Goal: Information Seeking & Learning: Learn about a topic

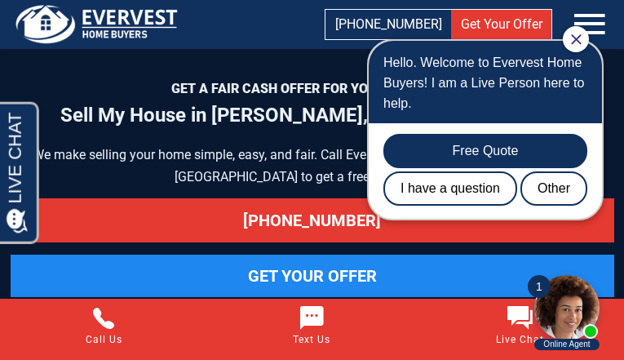
scroll to position [8651, 0]
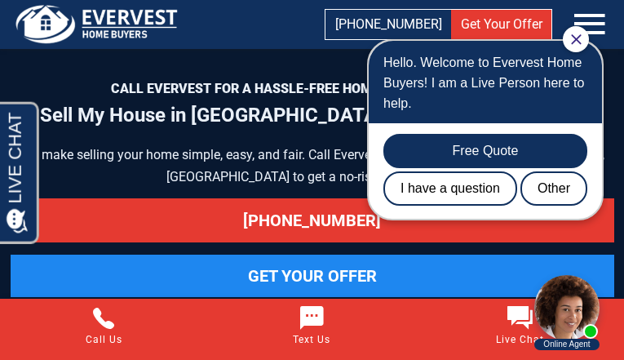
scroll to position [7950, 0]
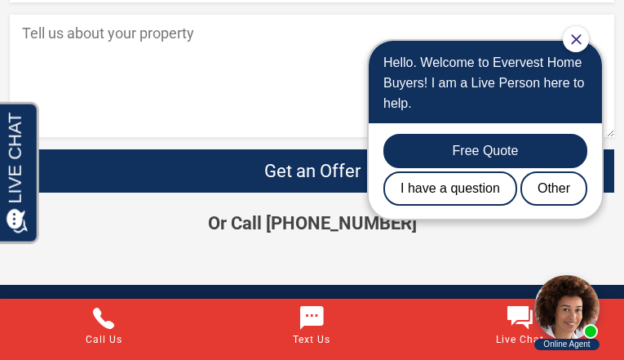
scroll to position [1477, 0]
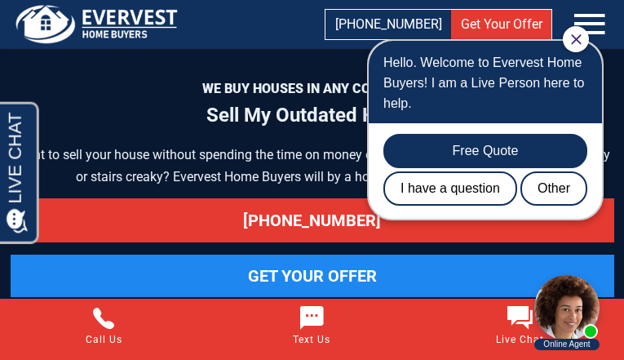
scroll to position [7341, 0]
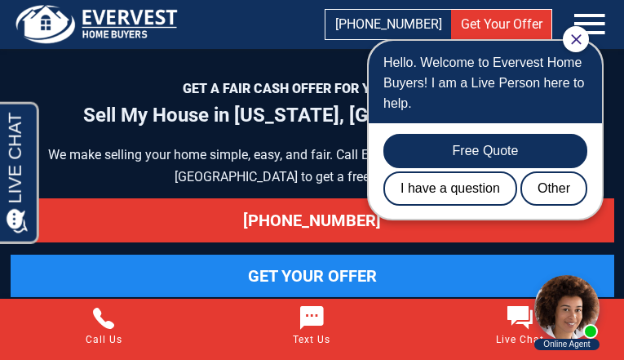
scroll to position [8651, 0]
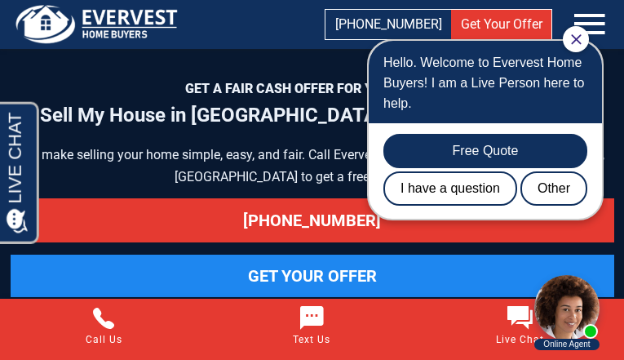
scroll to position [7972, 0]
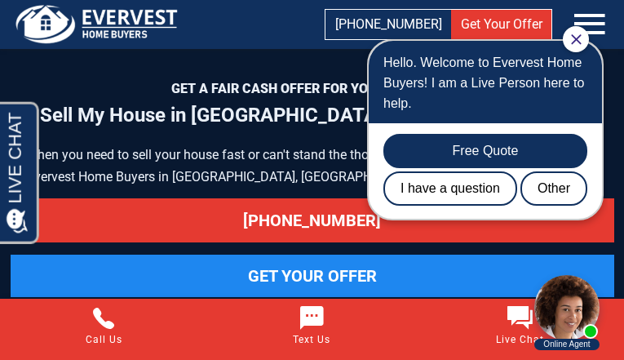
scroll to position [7995, 0]
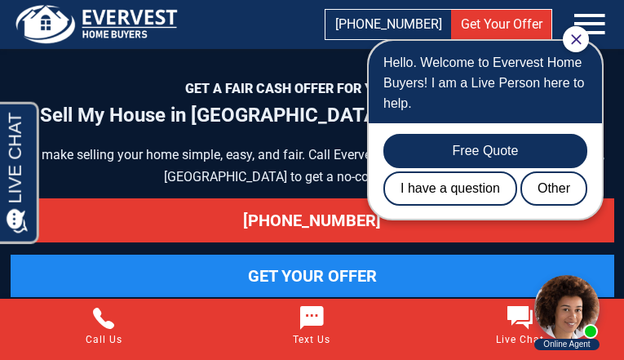
scroll to position [7927, 0]
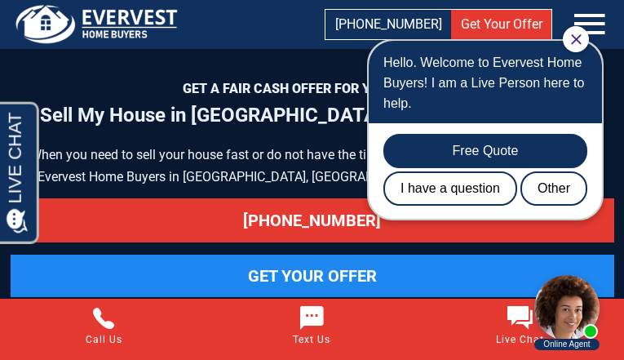
scroll to position [7950, 0]
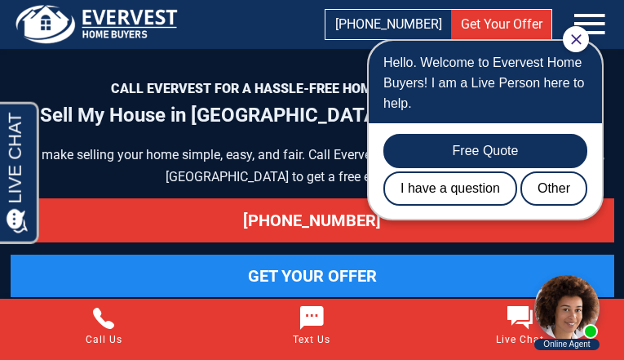
scroll to position [7994, 0]
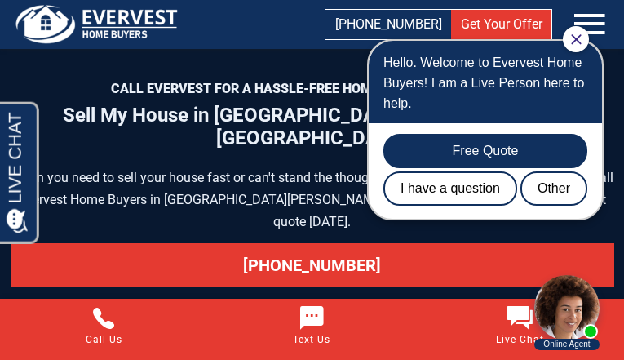
scroll to position [8606, 0]
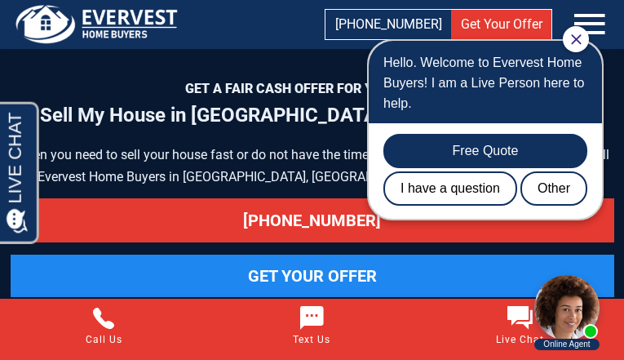
scroll to position [8606, 0]
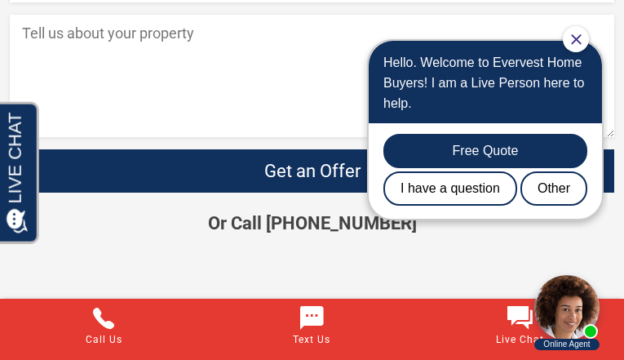
scroll to position [5548, 0]
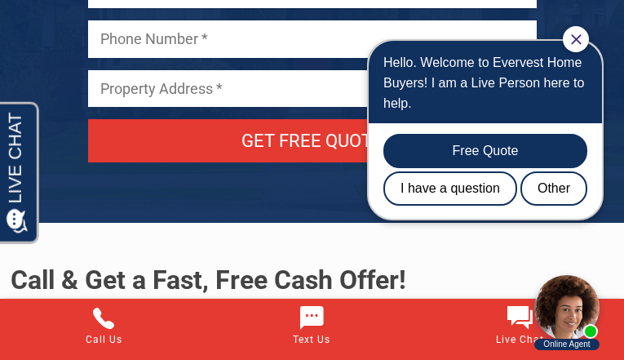
scroll to position [8584, 0]
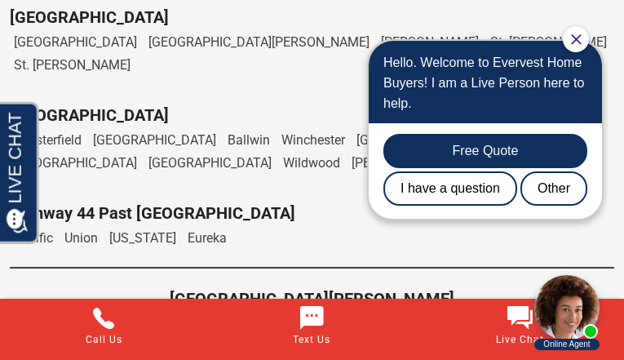
scroll to position [9130, 0]
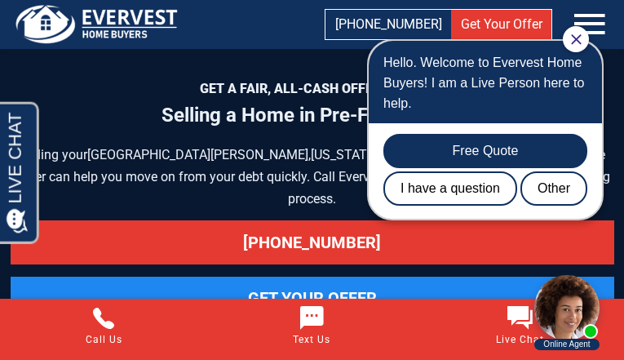
scroll to position [8693, 0]
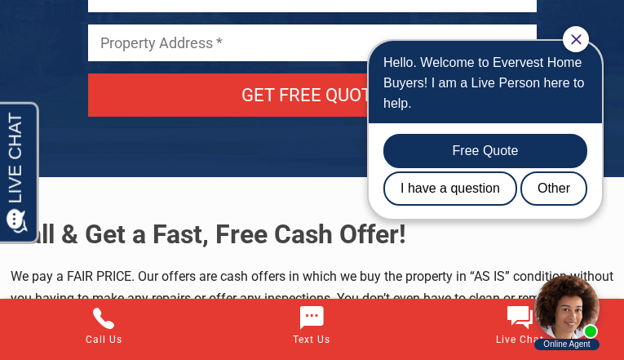
scroll to position [7973, 0]
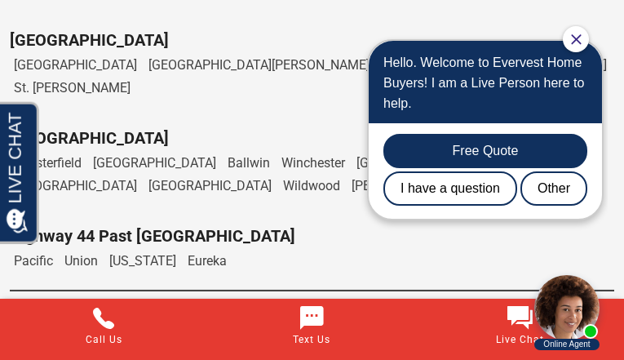
scroll to position [8548, 0]
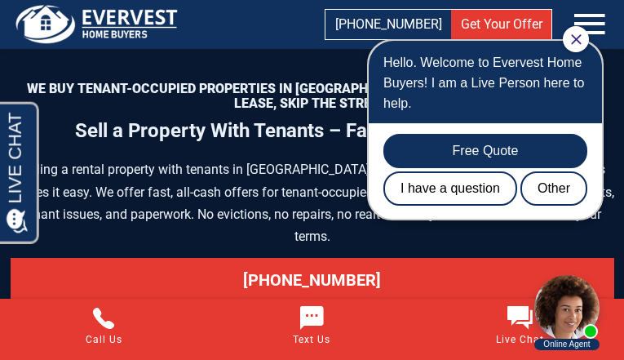
scroll to position [8279, 0]
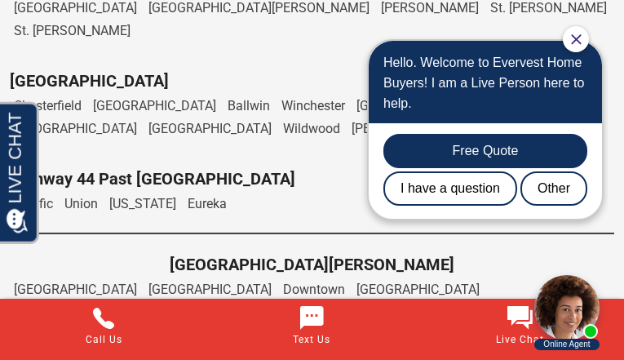
scroll to position [8986, 0]
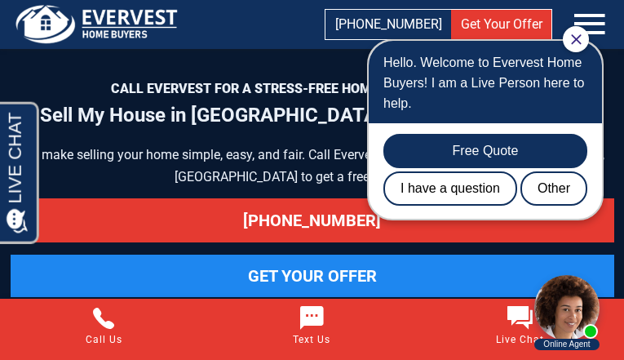
scroll to position [7950, 0]
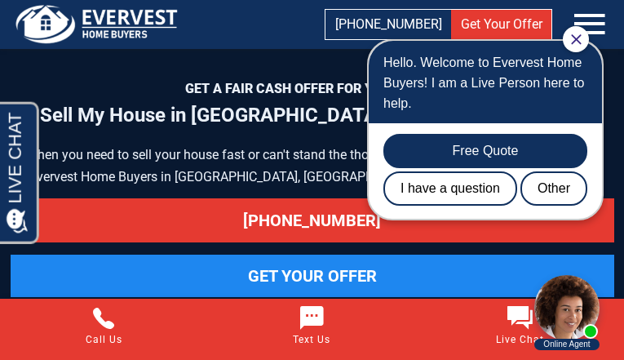
scroll to position [7927, 0]
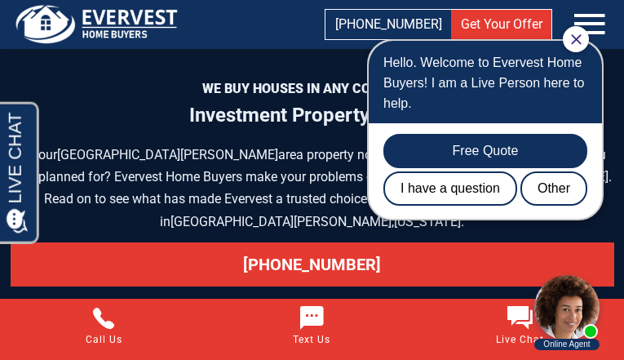
scroll to position [8108, 0]
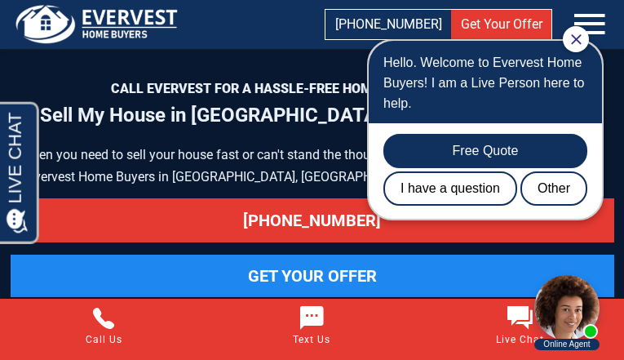
scroll to position [7950, 0]
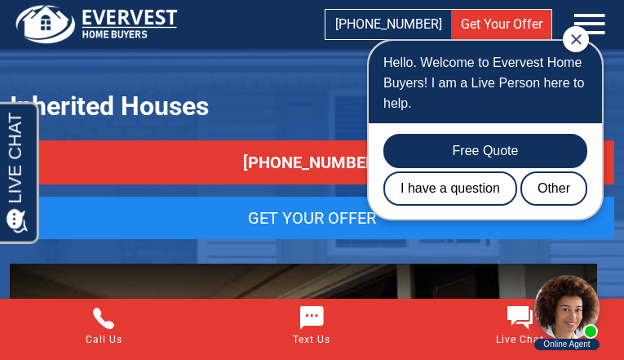
scroll to position [8516, 0]
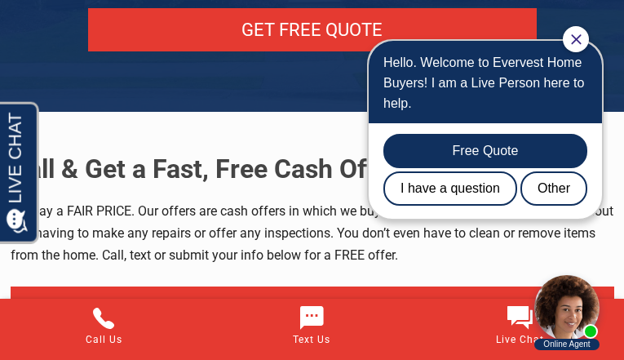
scroll to position [9077, 0]
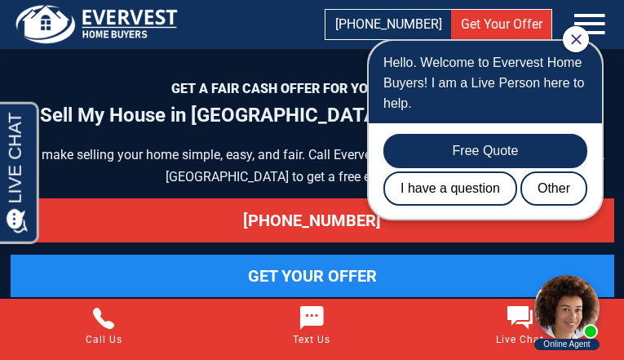
scroll to position [8606, 0]
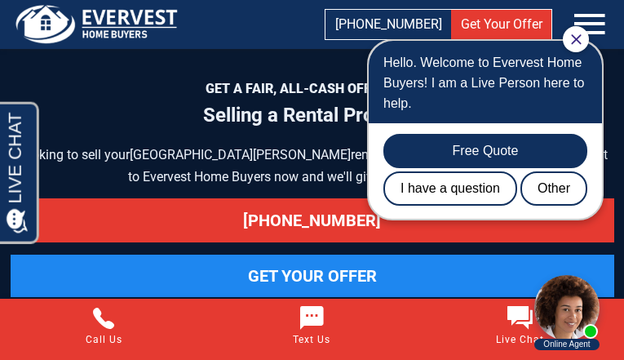
scroll to position [6991, 0]
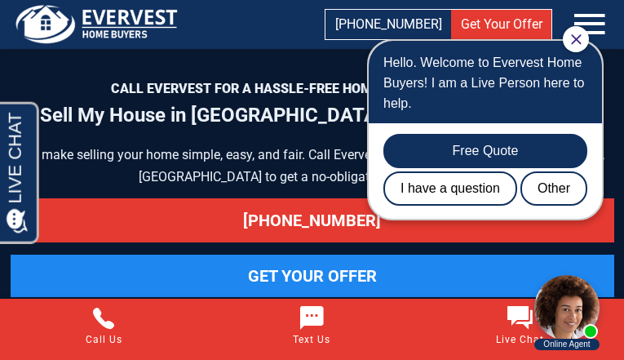
scroll to position [8606, 0]
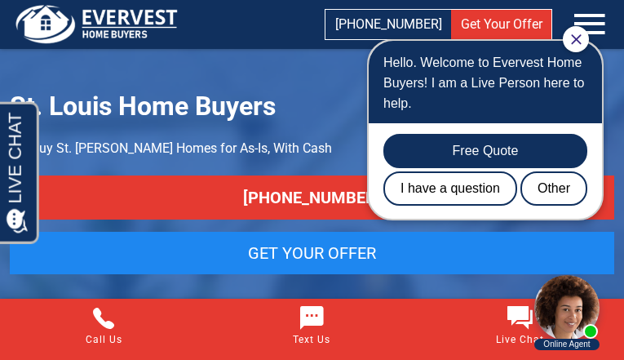
scroll to position [9142, 0]
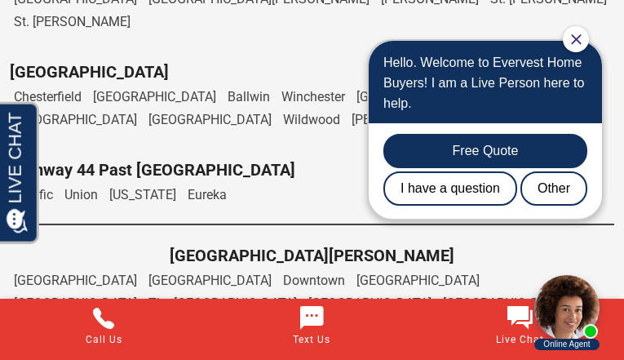
scroll to position [9356, 0]
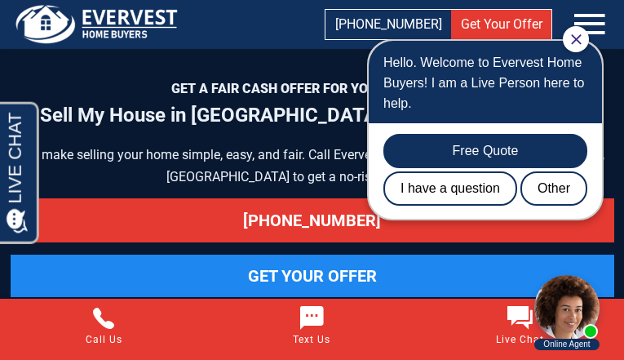
scroll to position [8651, 0]
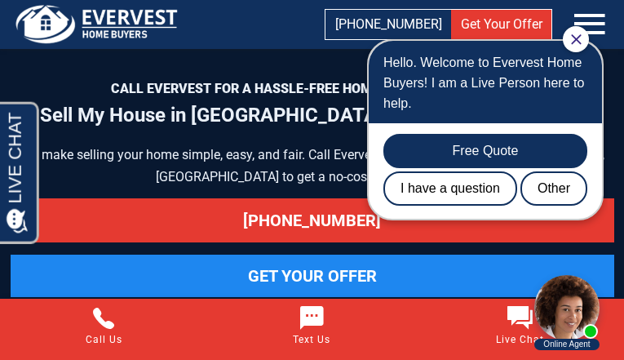
scroll to position [8606, 0]
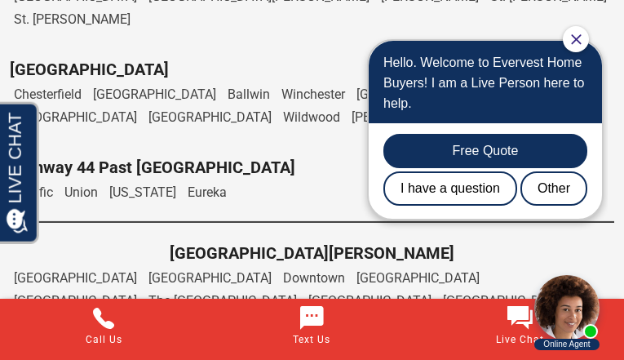
scroll to position [8423, 0]
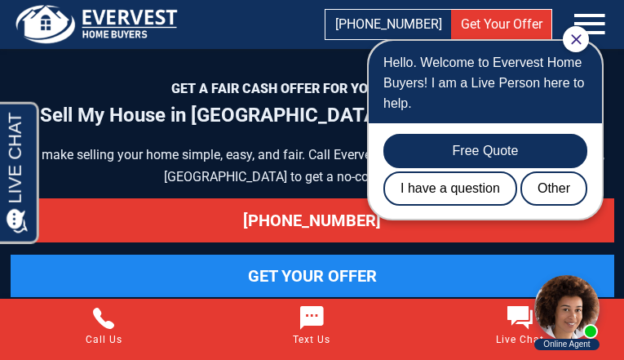
scroll to position [7927, 0]
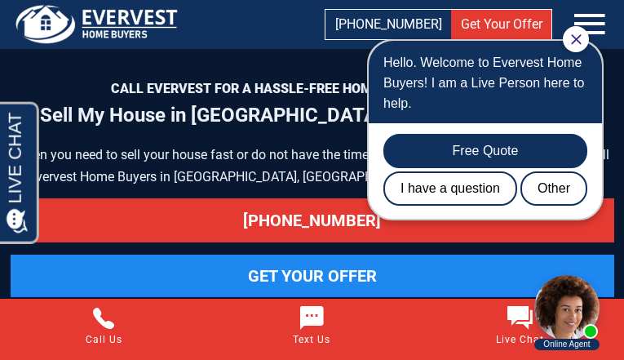
scroll to position [8629, 0]
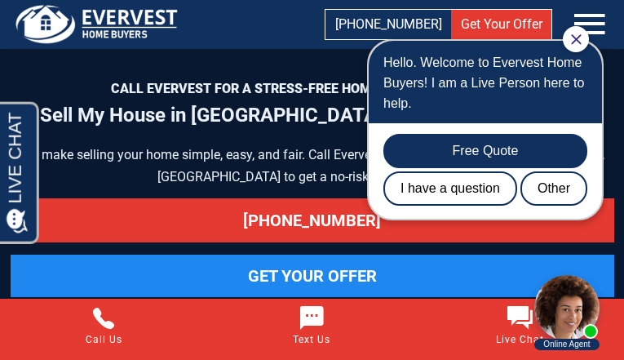
scroll to position [8629, 0]
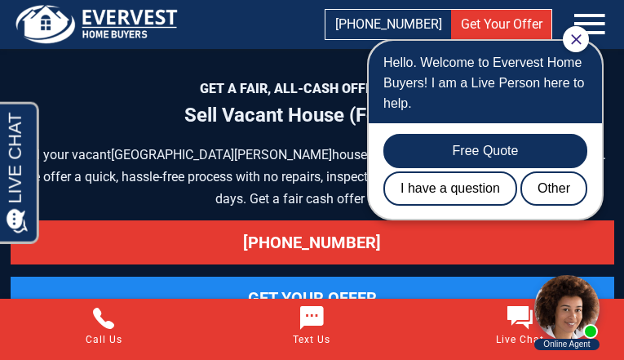
scroll to position [8117, 0]
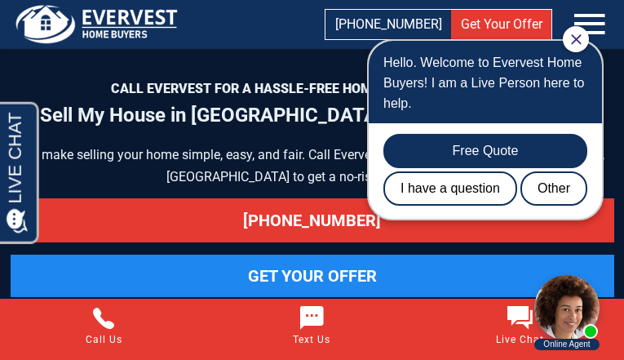
scroll to position [7950, 0]
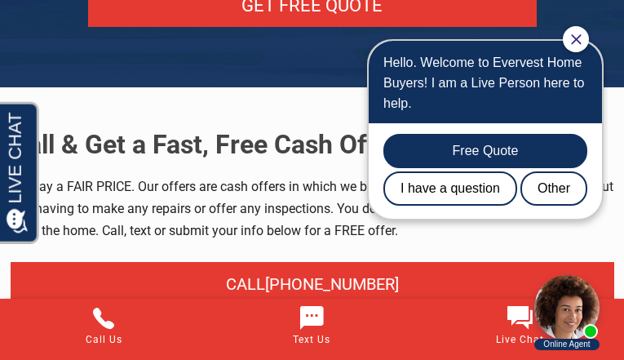
scroll to position [6779, 0]
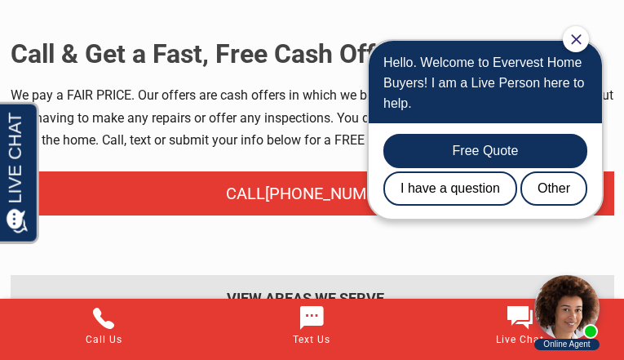
scroll to position [5304, 0]
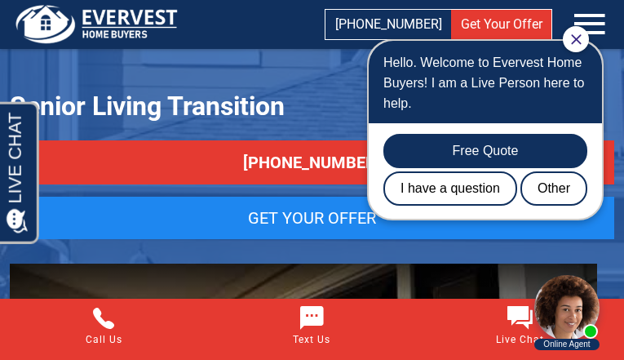
scroll to position [8945, 0]
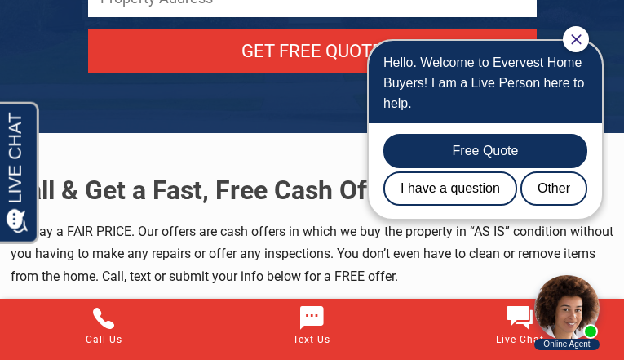
scroll to position [7153, 0]
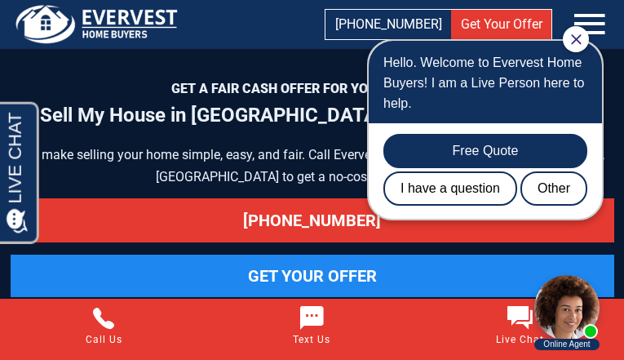
scroll to position [8608, 0]
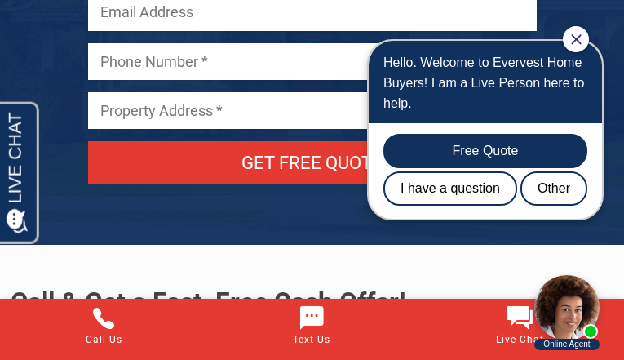
scroll to position [7905, 0]
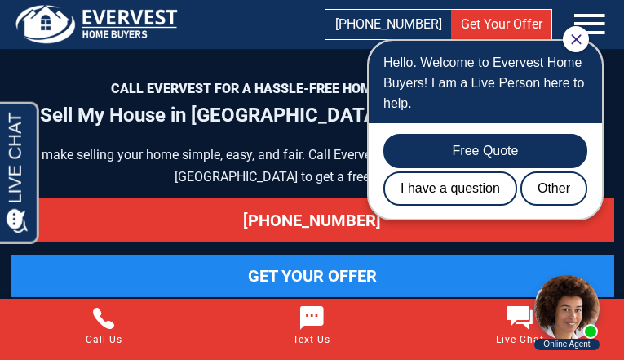
scroll to position [7883, 0]
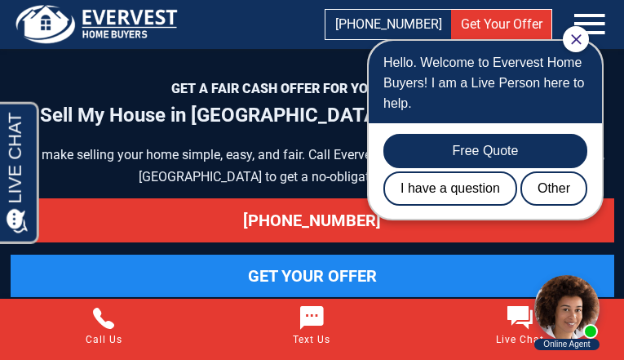
scroll to position [8651, 0]
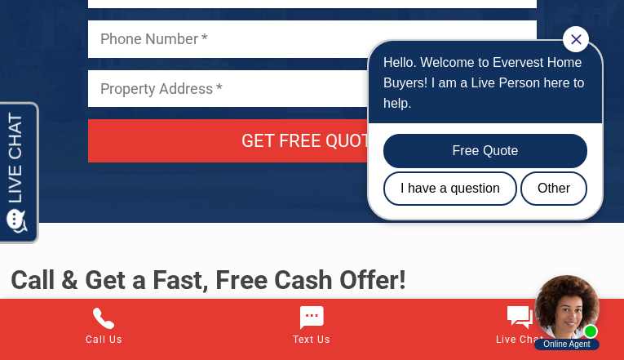
scroll to position [7905, 0]
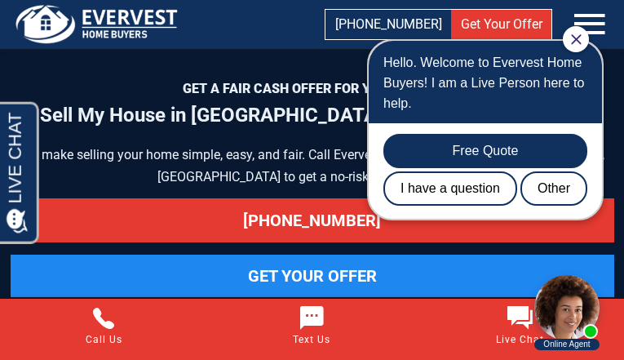
scroll to position [7927, 0]
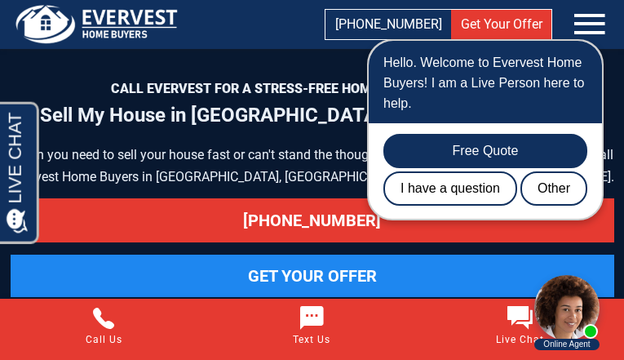
scroll to position [7972, 0]
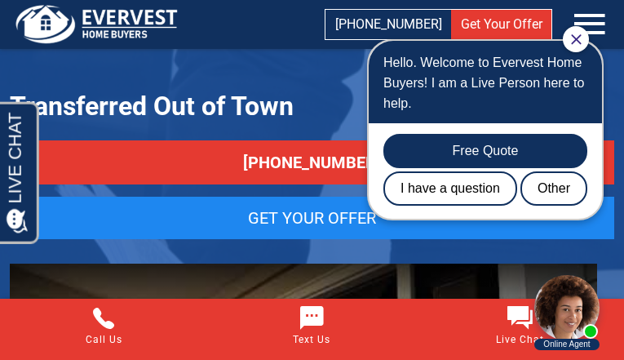
scroll to position [9022, 0]
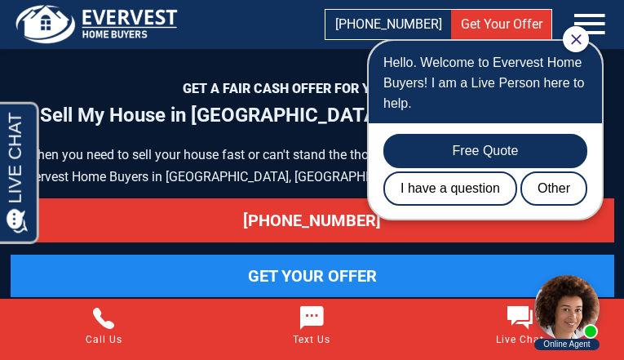
scroll to position [7927, 0]
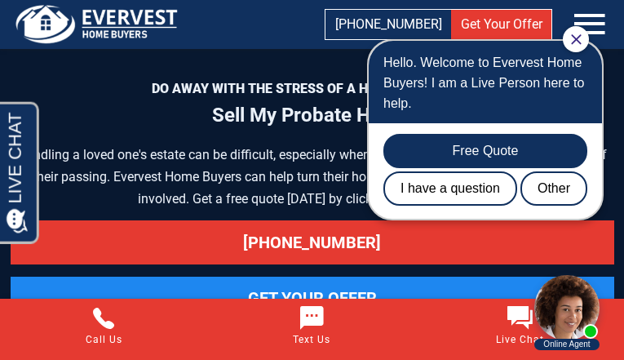
scroll to position [6955, 0]
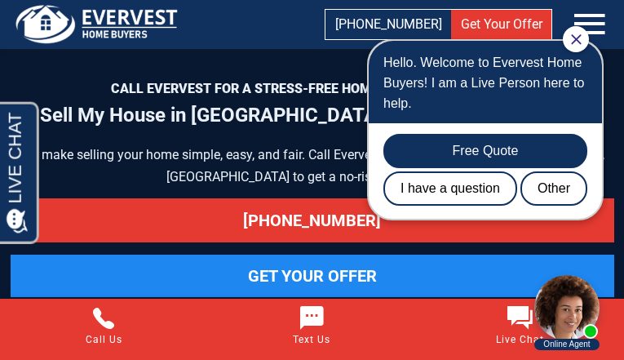
scroll to position [8606, 0]
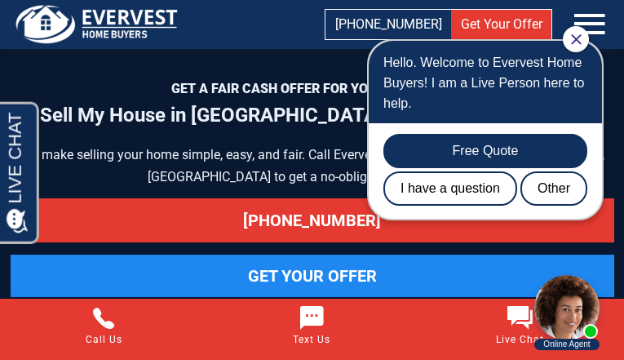
scroll to position [8541, 0]
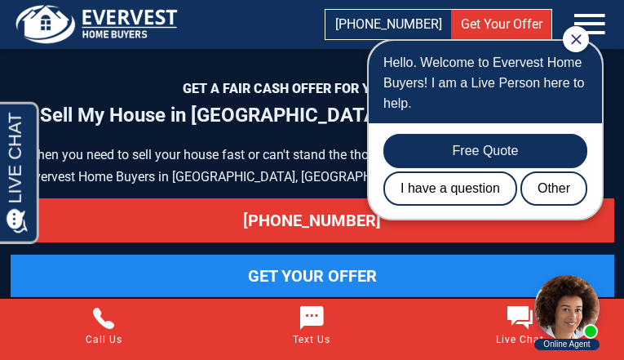
scroll to position [7995, 0]
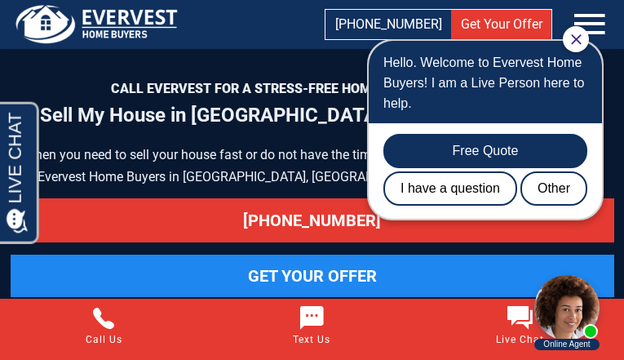
scroll to position [8564, 0]
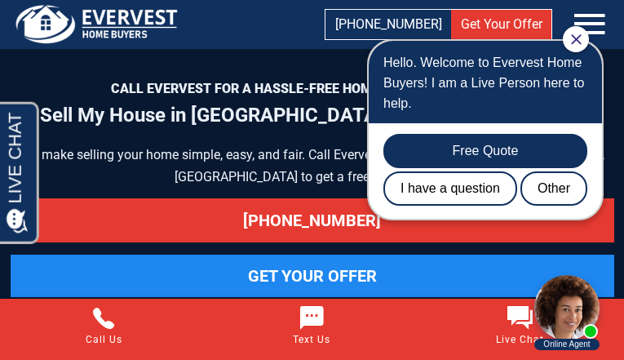
scroll to position [8606, 0]
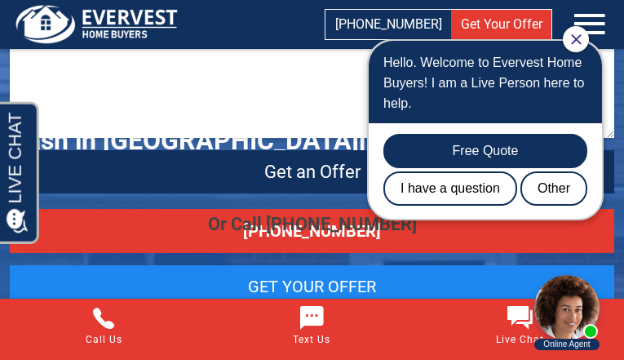
scroll to position [2931, 0]
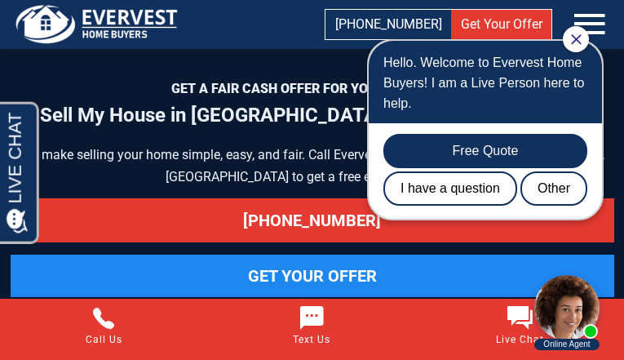
scroll to position [8629, 0]
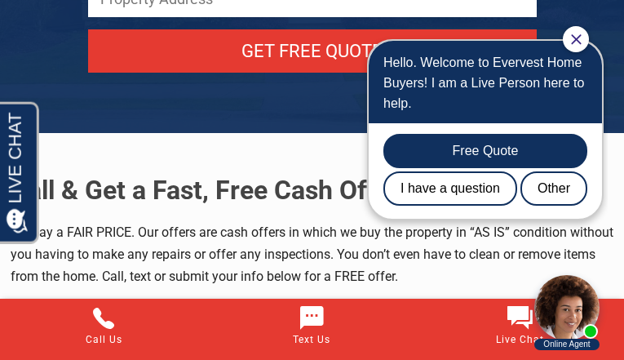
scroll to position [8652, 0]
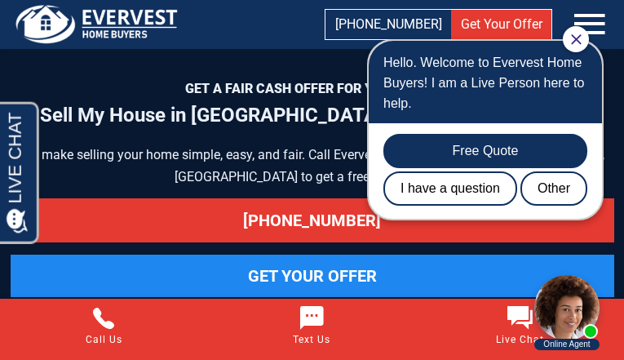
scroll to position [8629, 0]
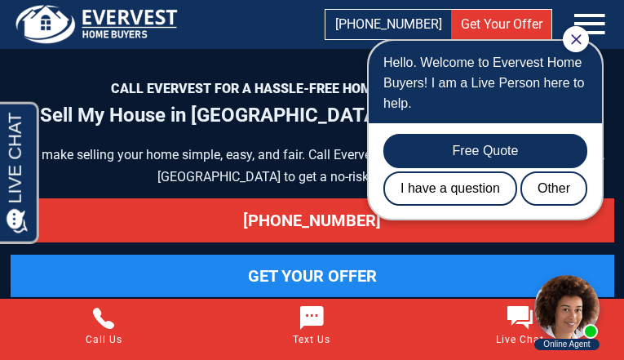
scroll to position [8606, 0]
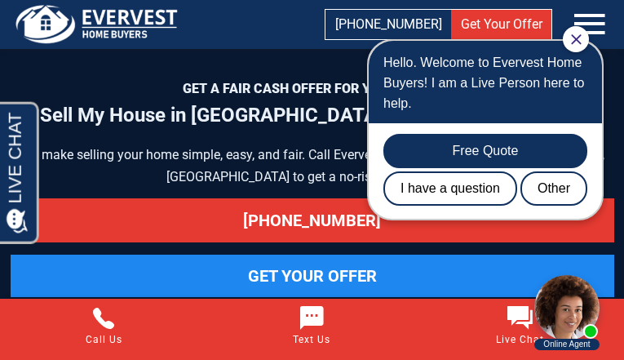
scroll to position [8606, 0]
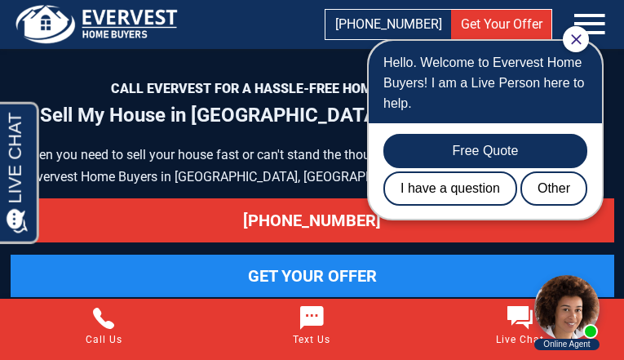
scroll to position [7927, 0]
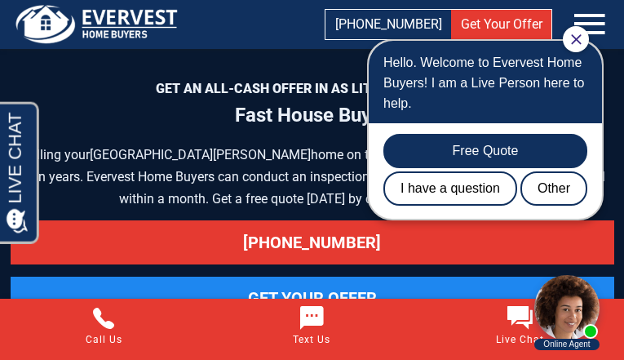
scroll to position [7321, 0]
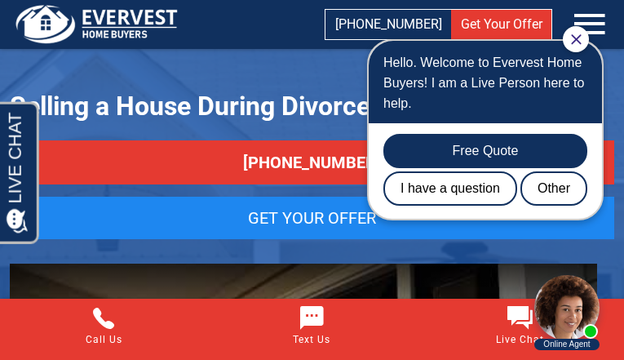
scroll to position [4872, 0]
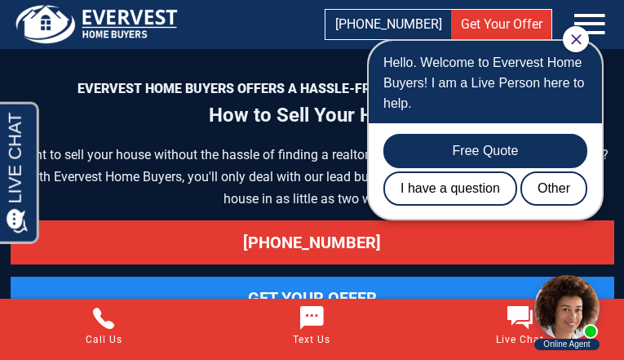
scroll to position [7670, 0]
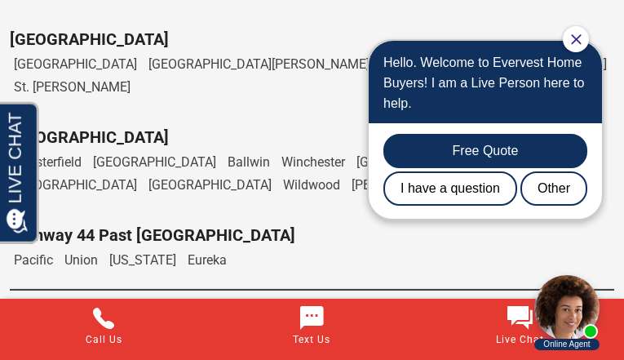
scroll to position [9138, 0]
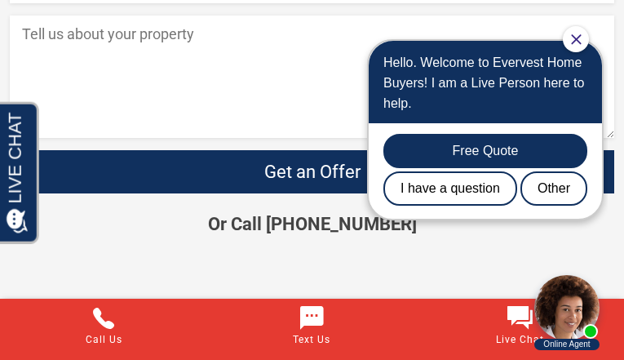
scroll to position [3684, 0]
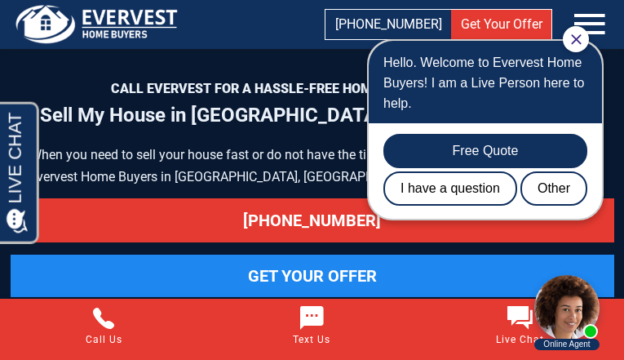
scroll to position [7883, 0]
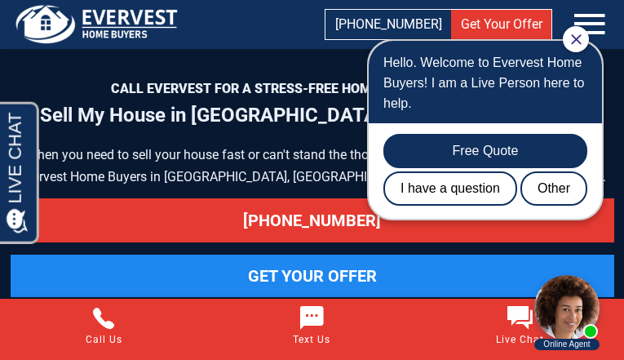
scroll to position [8651, 0]
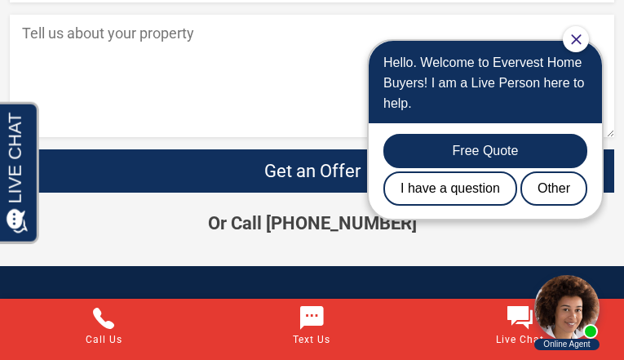
scroll to position [6117, 0]
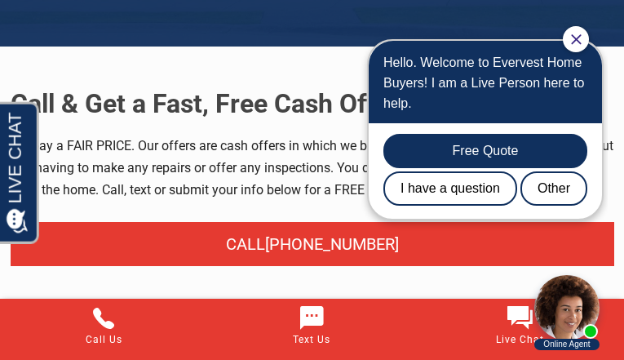
scroll to position [8688, 0]
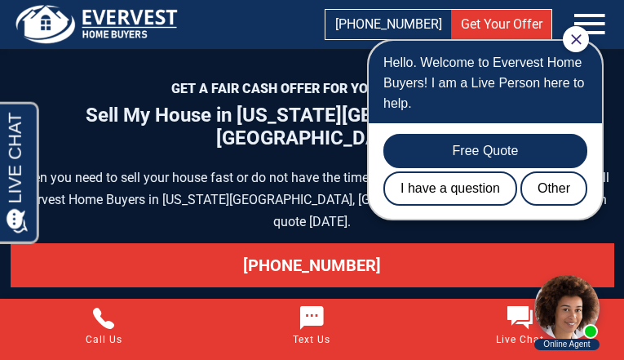
scroll to position [8676, 0]
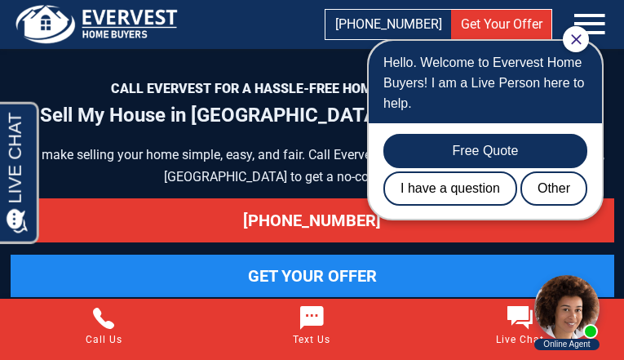
scroll to position [7950, 0]
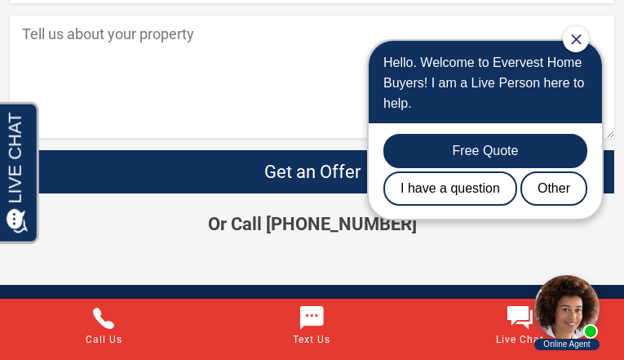
scroll to position [3041, 0]
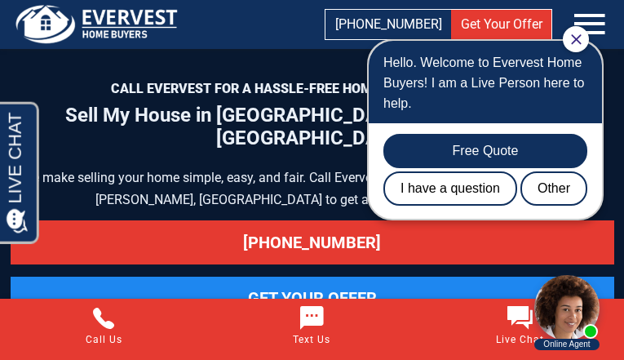
scroll to position [8606, 0]
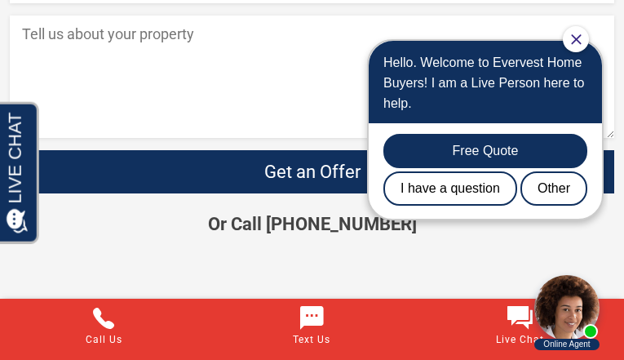
scroll to position [4447, 0]
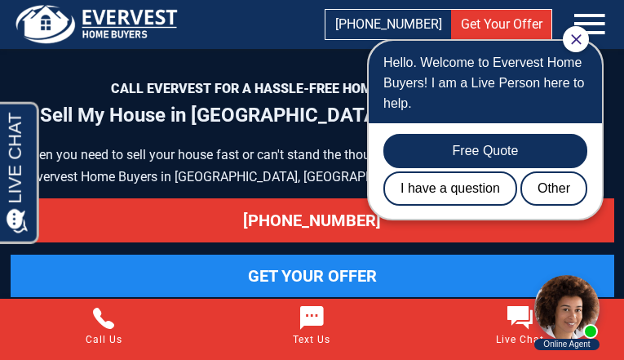
scroll to position [8606, 0]
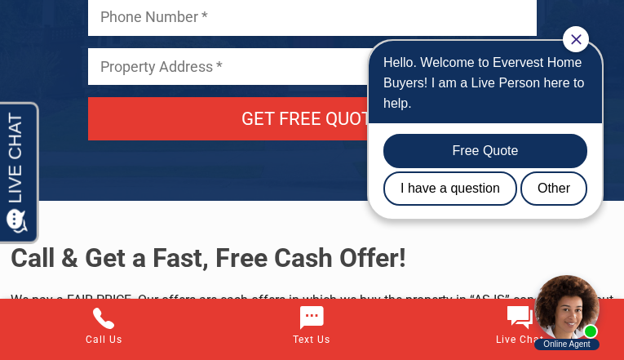
scroll to position [8584, 0]
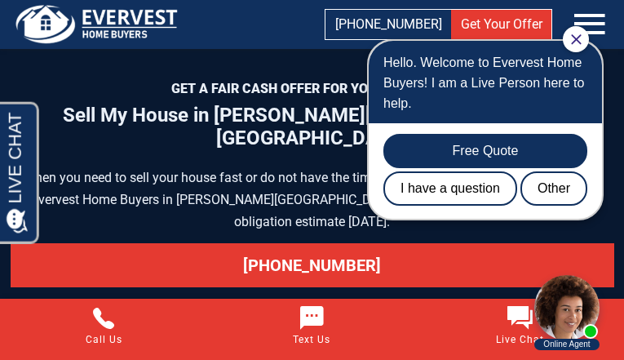
scroll to position [8606, 0]
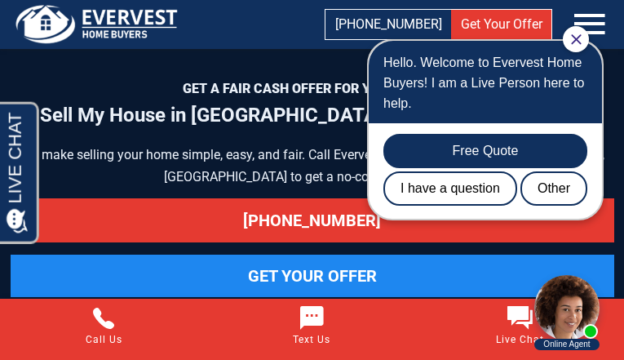
scroll to position [7927, 0]
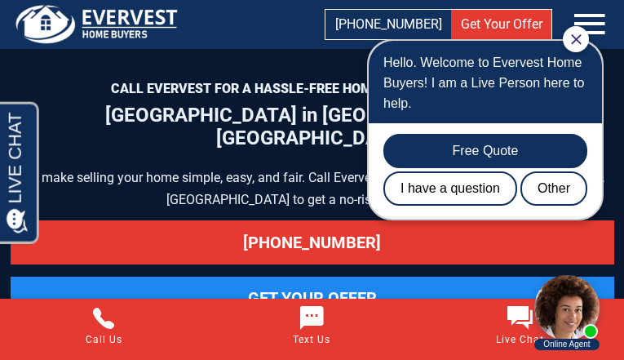
scroll to position [7927, 0]
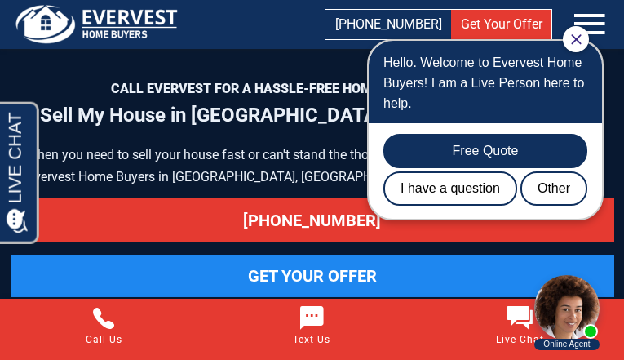
scroll to position [8629, 0]
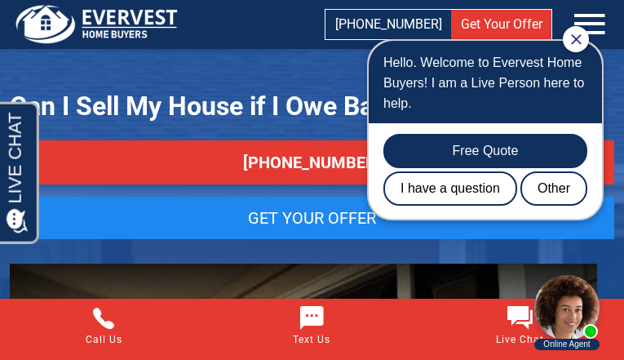
scroll to position [5039, 0]
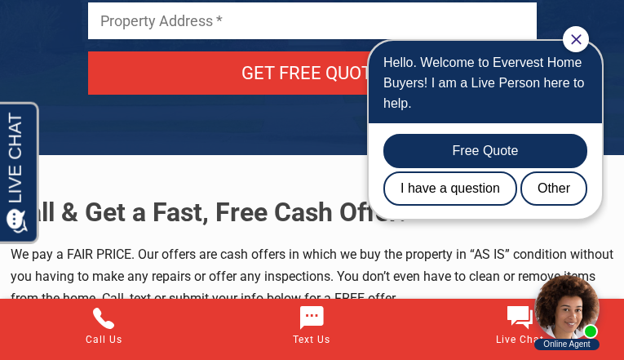
scroll to position [7973, 0]
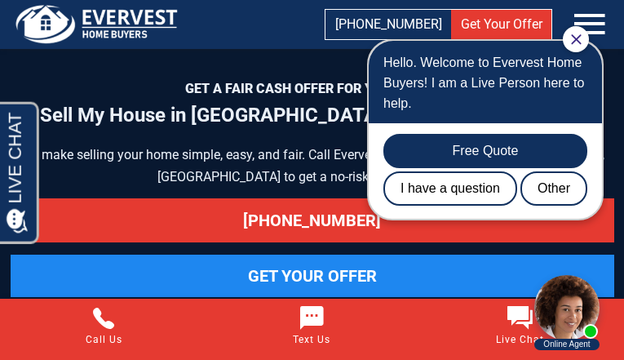
scroll to position [7951, 0]
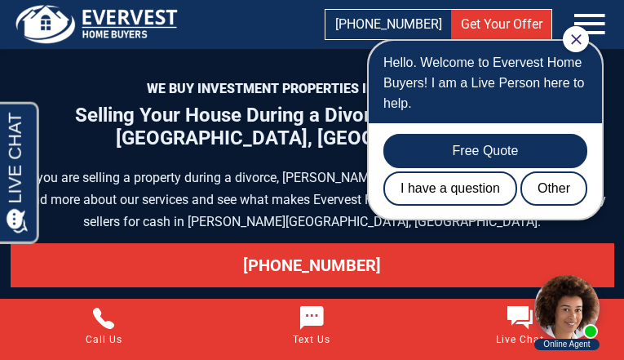
scroll to position [7972, 0]
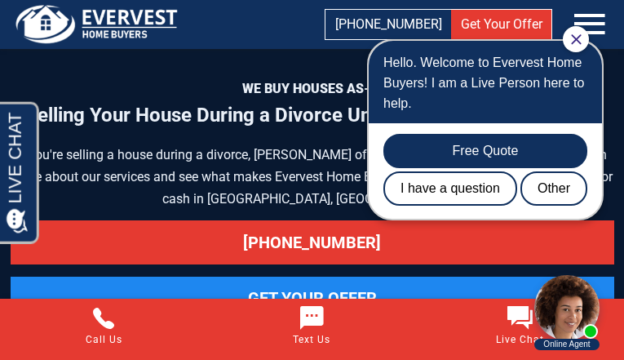
scroll to position [7972, 0]
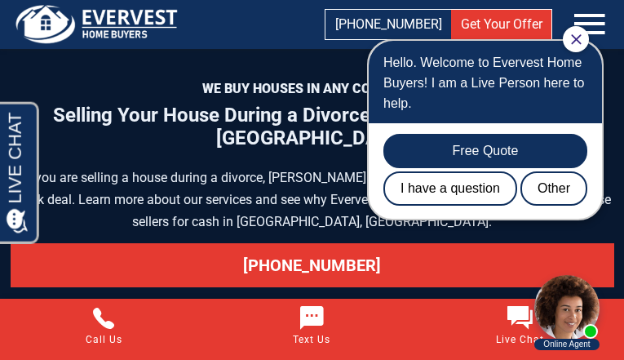
scroll to position [7949, 0]
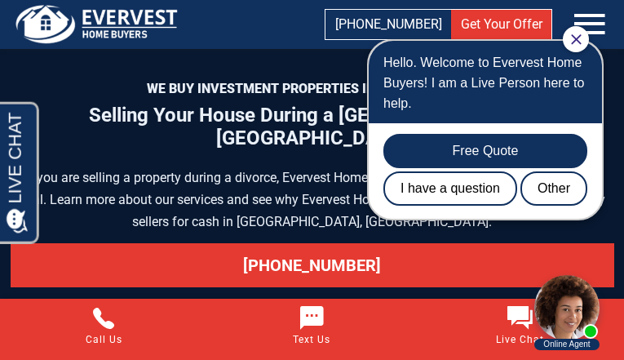
scroll to position [7949, 0]
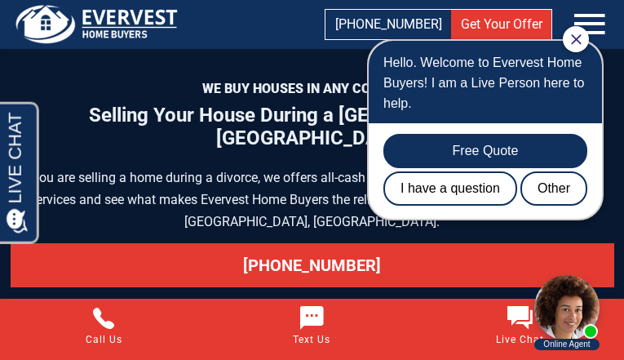
scroll to position [7951, 0]
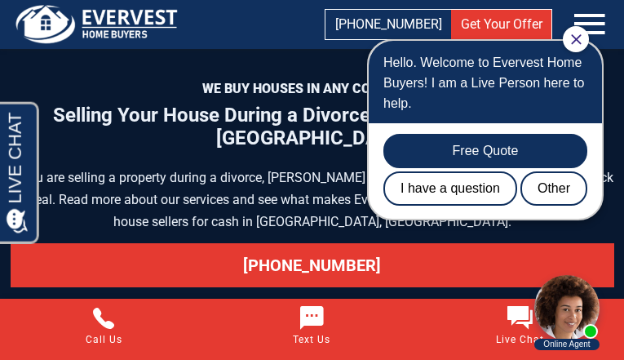
scroll to position [7949, 0]
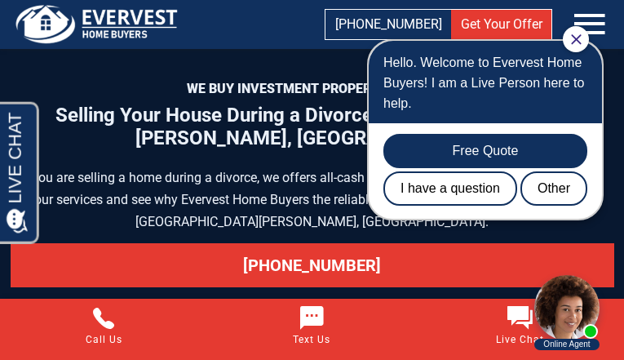
scroll to position [7972, 0]
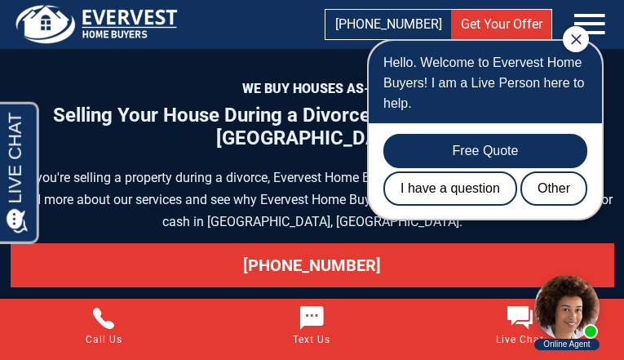
scroll to position [7972, 0]
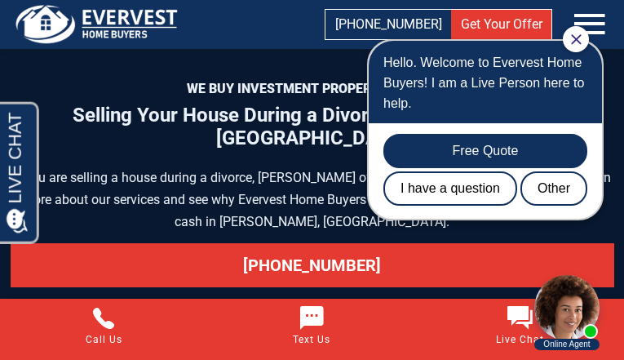
scroll to position [7949, 0]
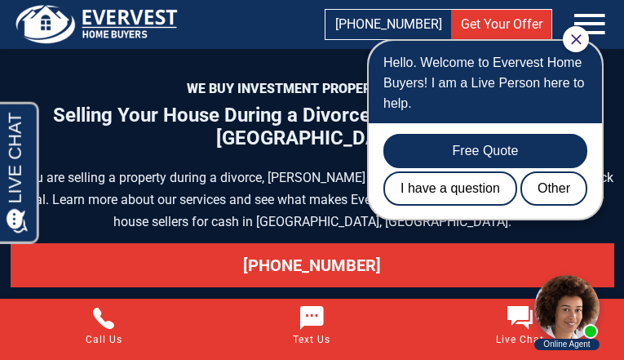
scroll to position [7972, 0]
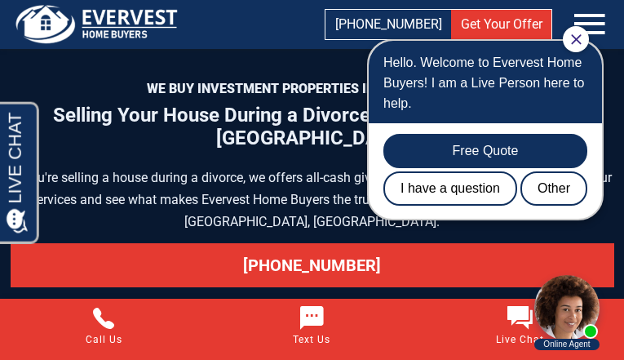
scroll to position [7972, 0]
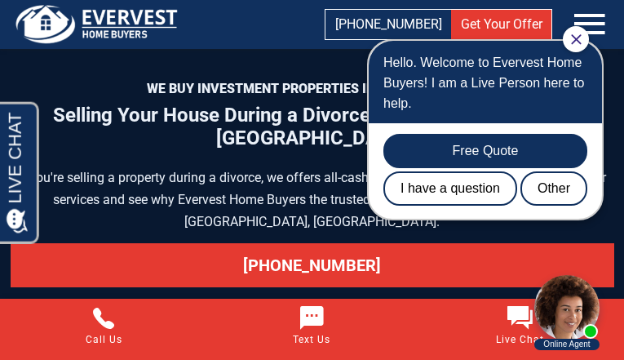
scroll to position [7972, 0]
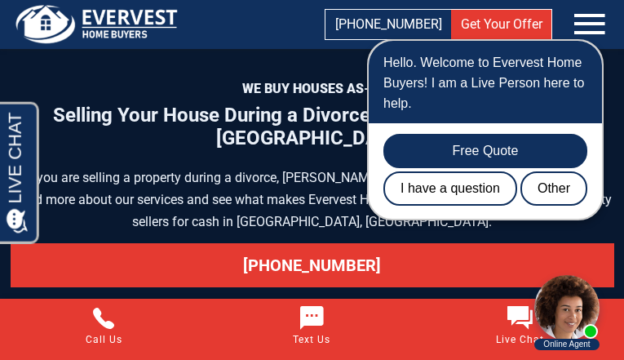
scroll to position [7972, 0]
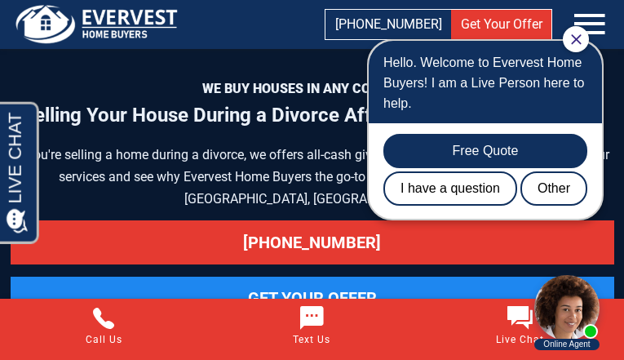
scroll to position [7930, 0]
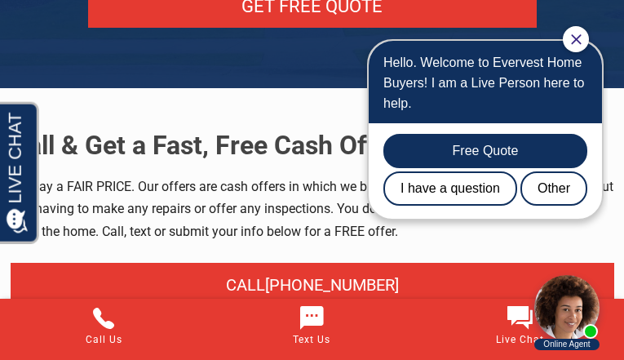
scroll to position [7973, 0]
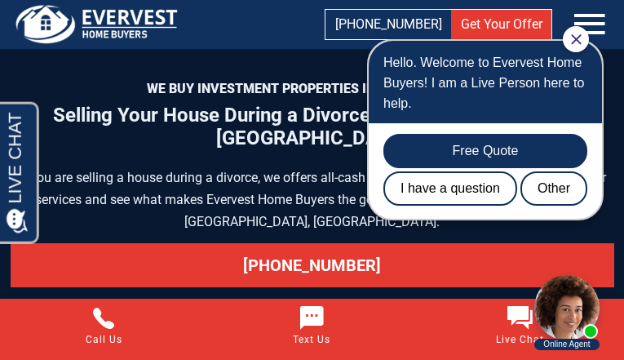
scroll to position [7972, 0]
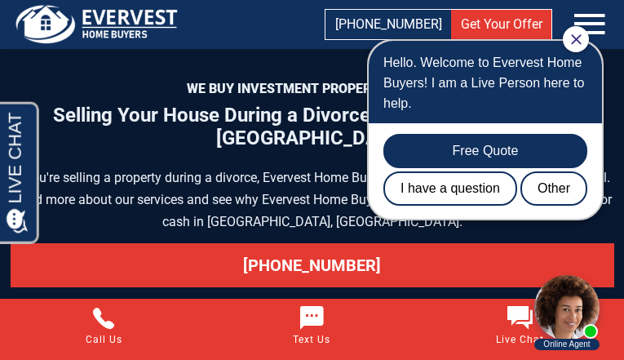
scroll to position [7994, 0]
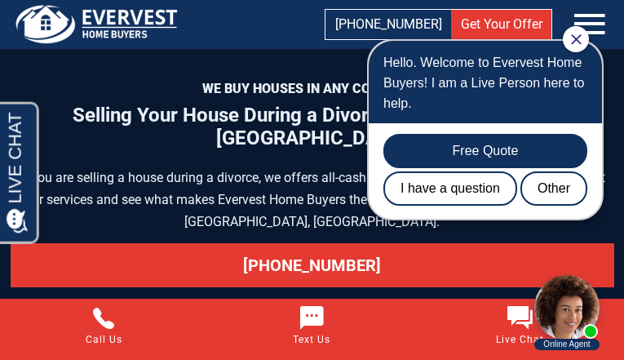
scroll to position [7972, 0]
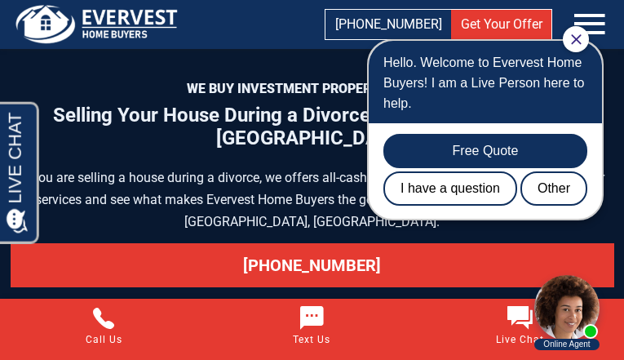
scroll to position [7972, 0]
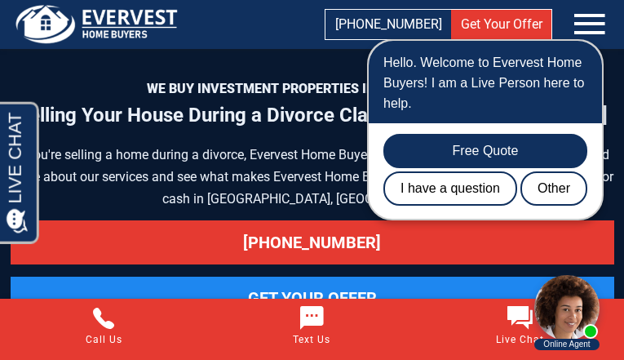
scroll to position [7949, 0]
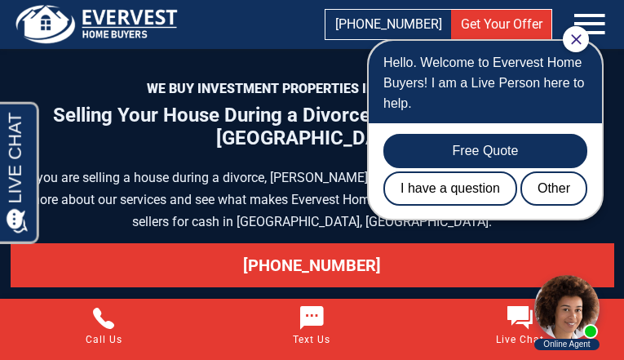
scroll to position [7972, 0]
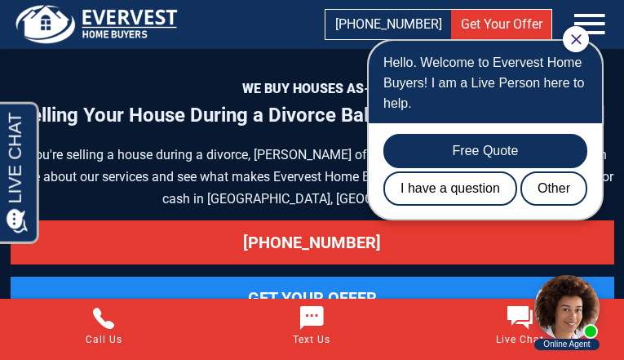
scroll to position [7972, 0]
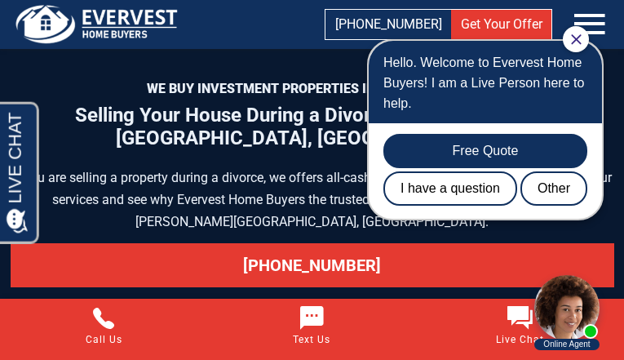
scroll to position [7972, 0]
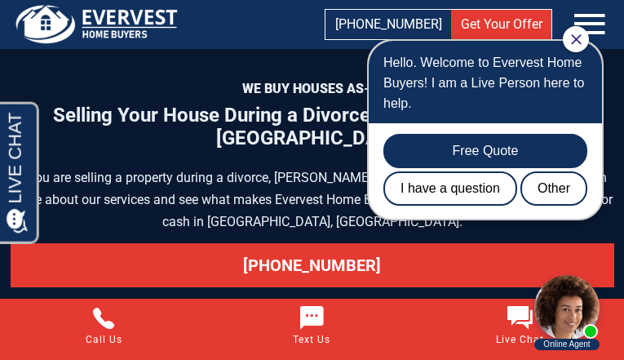
scroll to position [7973, 0]
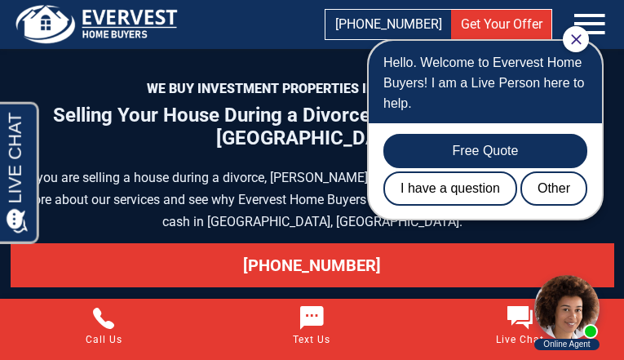
scroll to position [7949, 0]
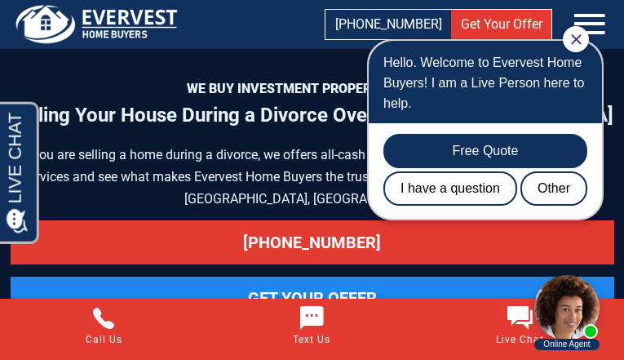
scroll to position [7972, 0]
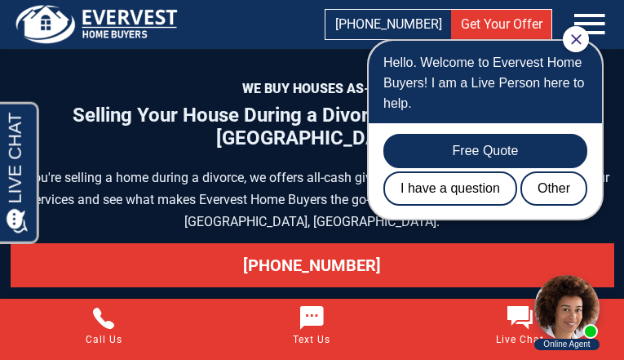
scroll to position [7972, 0]
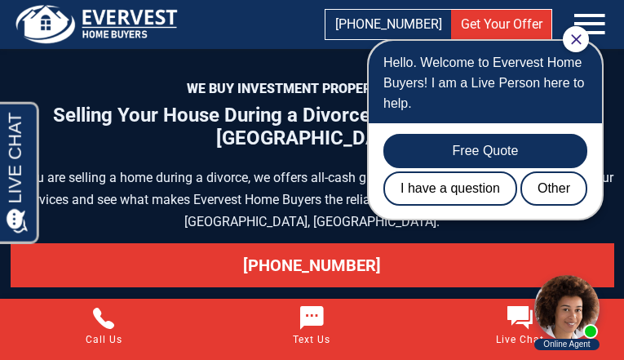
scroll to position [7972, 0]
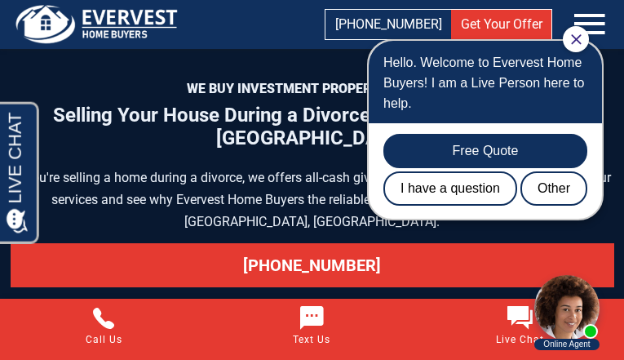
scroll to position [7995, 0]
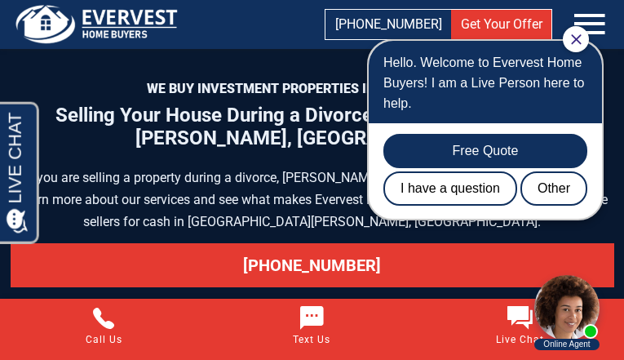
scroll to position [7994, 0]
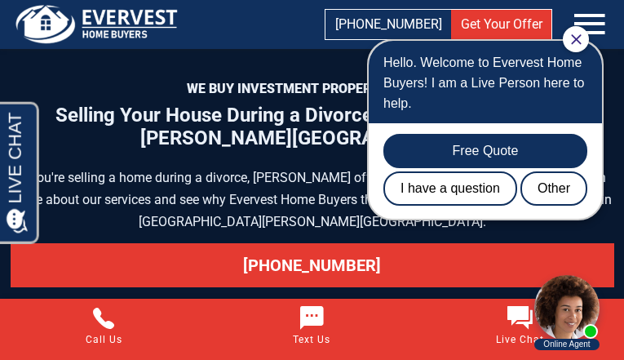
scroll to position [7972, 0]
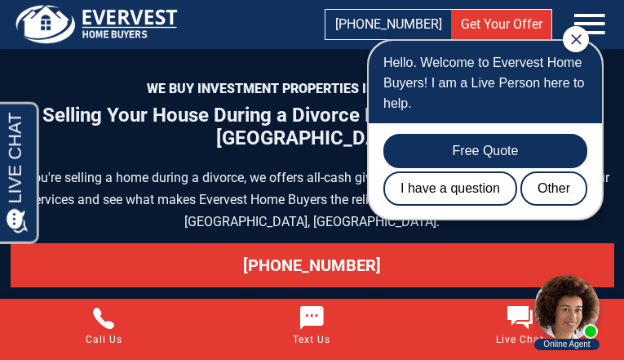
scroll to position [8017, 0]
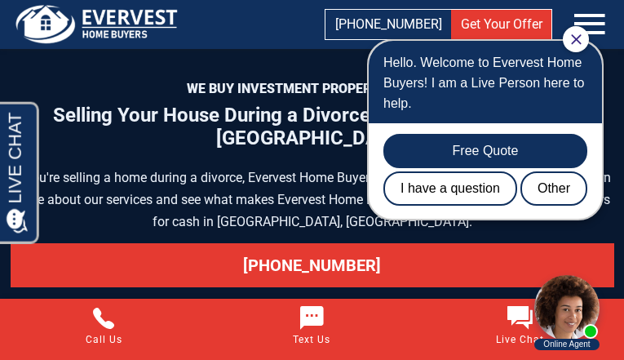
scroll to position [7972, 0]
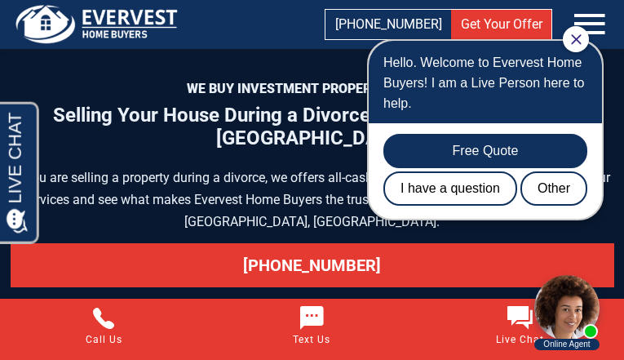
scroll to position [7972, 0]
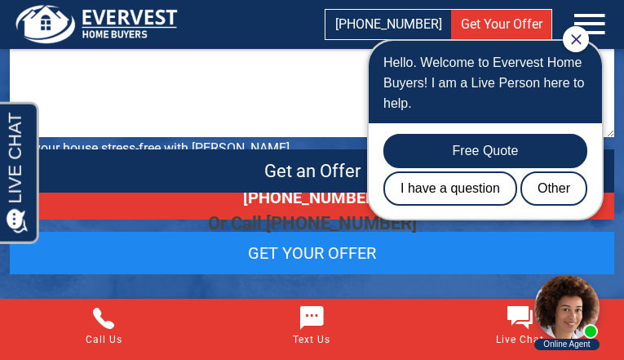
scroll to position [3069, 0]
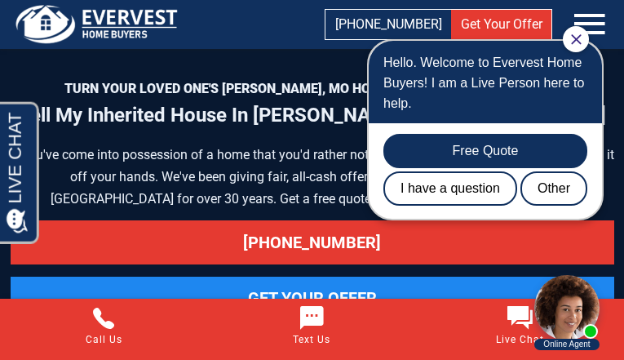
scroll to position [9151, 0]
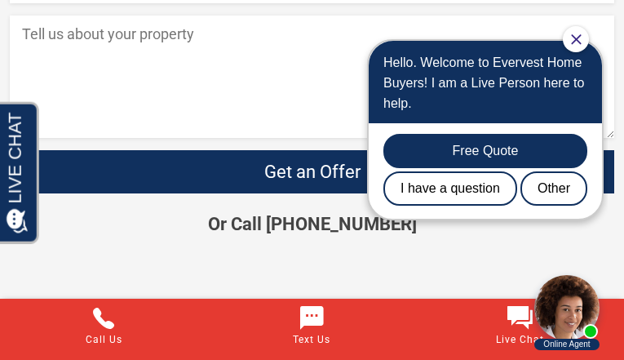
scroll to position [3053, 0]
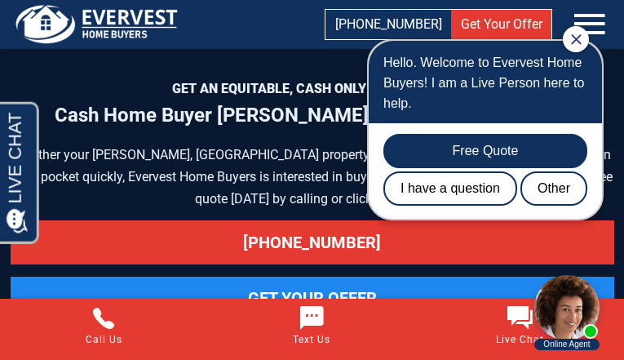
scroll to position [9691, 0]
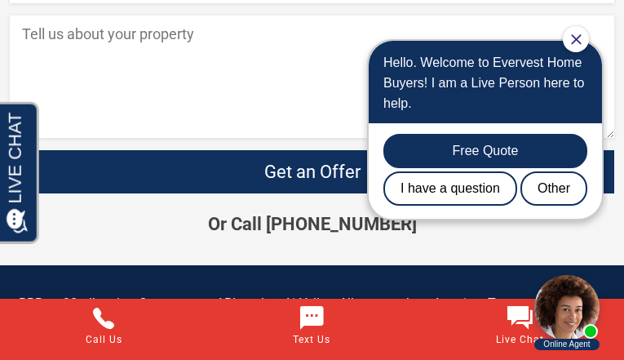
scroll to position [6143, 0]
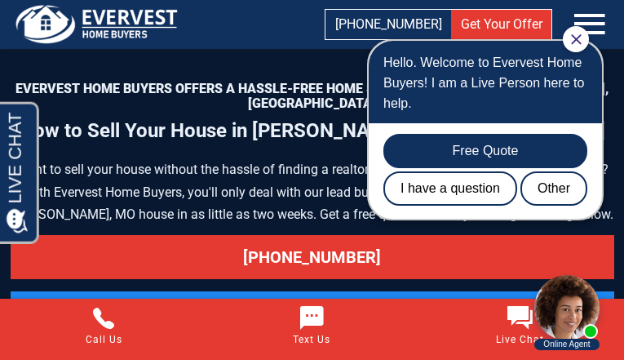
scroll to position [8714, 0]
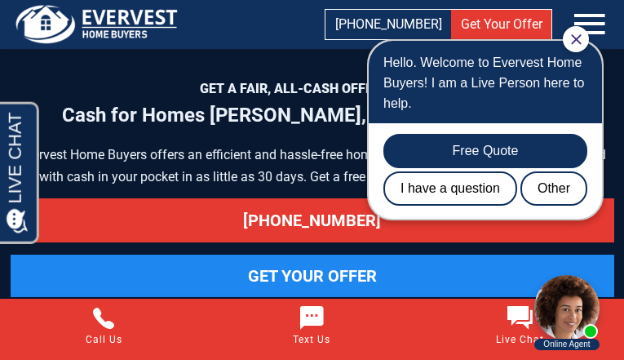
scroll to position [7749, 0]
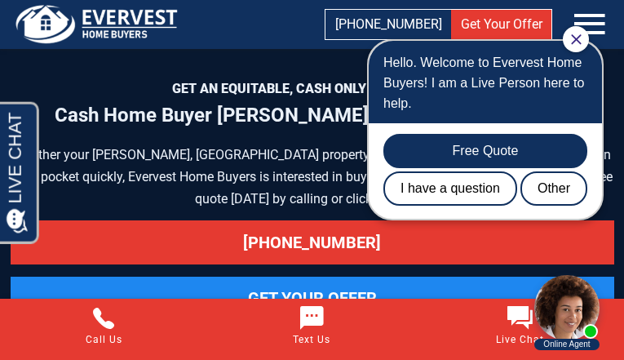
scroll to position [9691, 0]
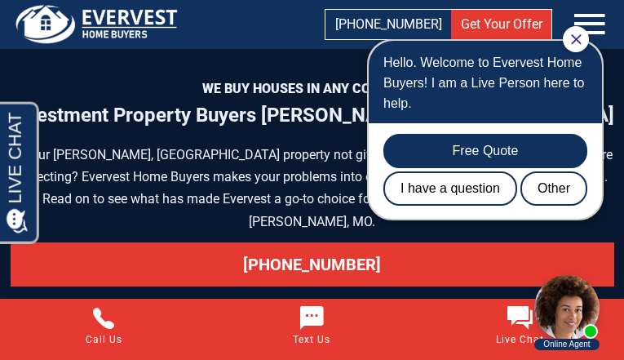
scroll to position [8136, 0]
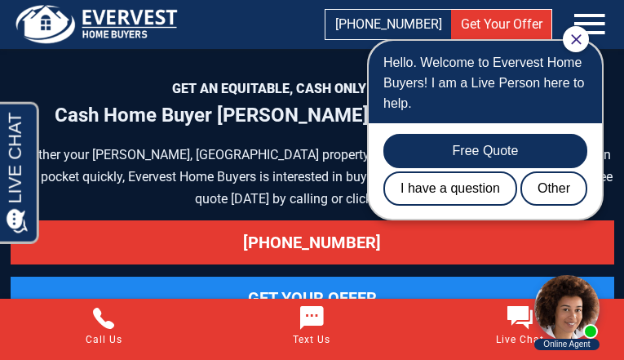
scroll to position [9691, 0]
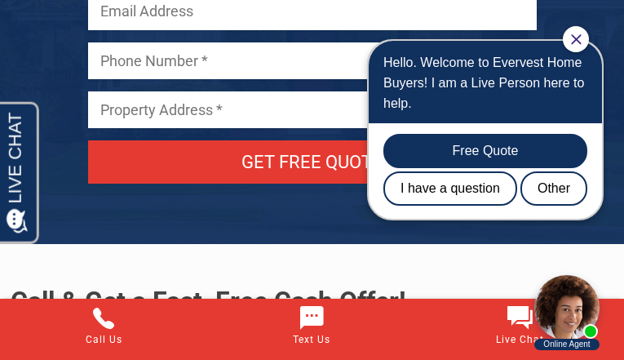
scroll to position [8593, 0]
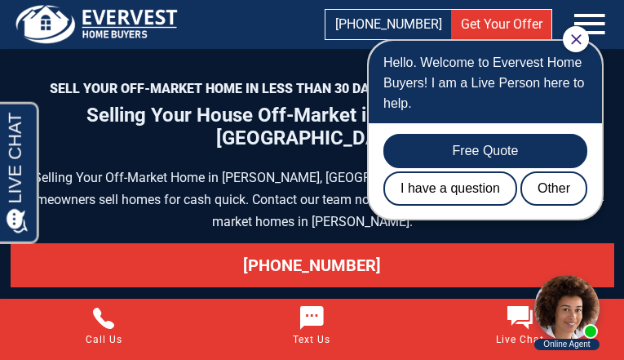
scroll to position [10018, 0]
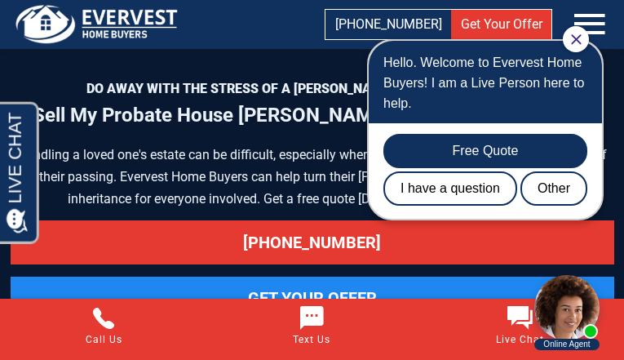
scroll to position [8147, 0]
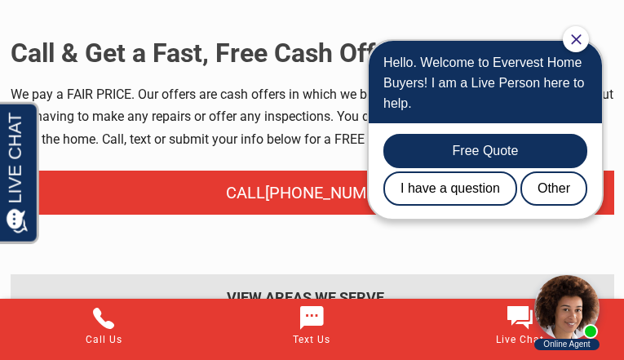
scroll to position [8734, 0]
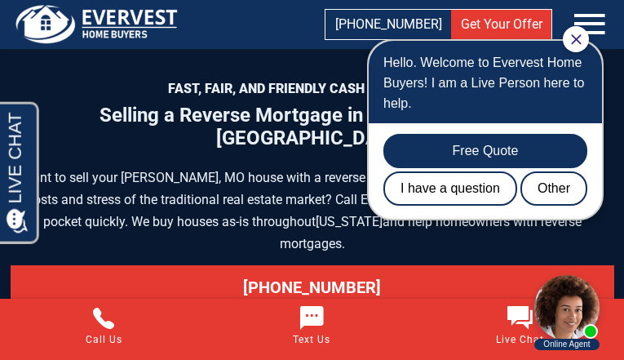
scroll to position [8607, 0]
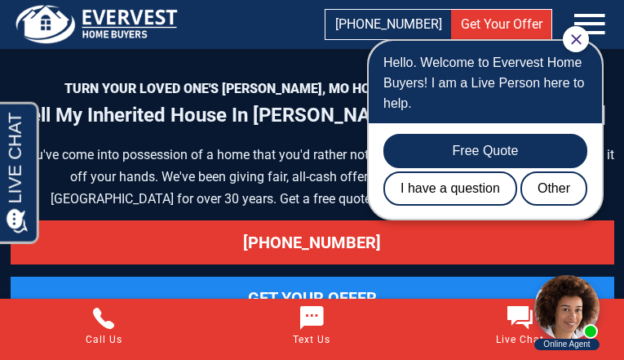
scroll to position [9151, 0]
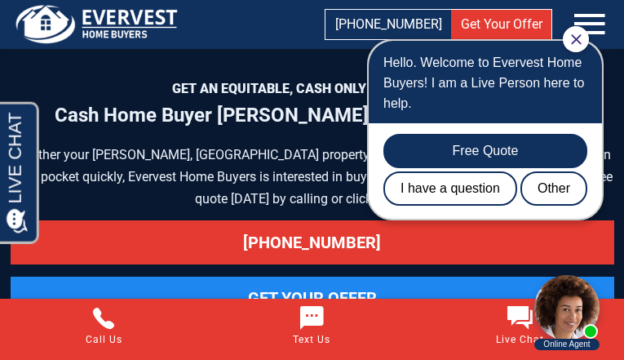
scroll to position [9691, 0]
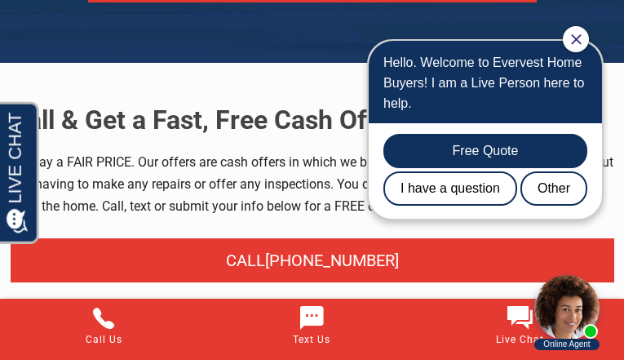
scroll to position [8667, 0]
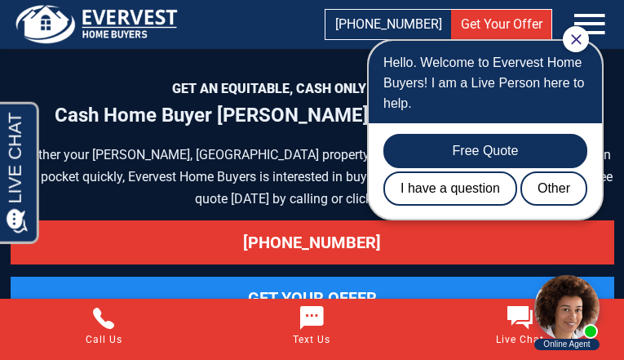
scroll to position [9691, 0]
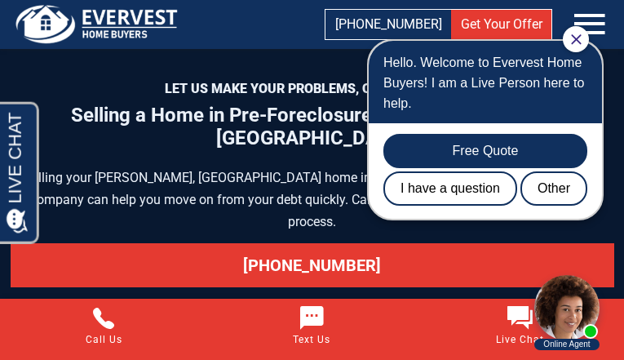
scroll to position [9505, 0]
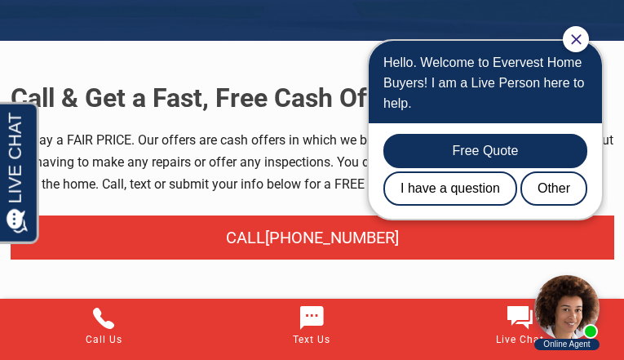
scroll to position [7414, 0]
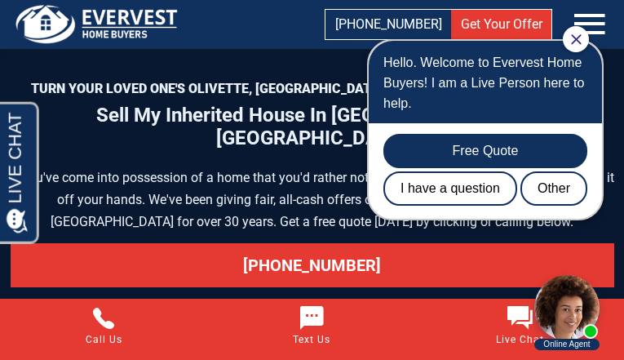
scroll to position [9046, 0]
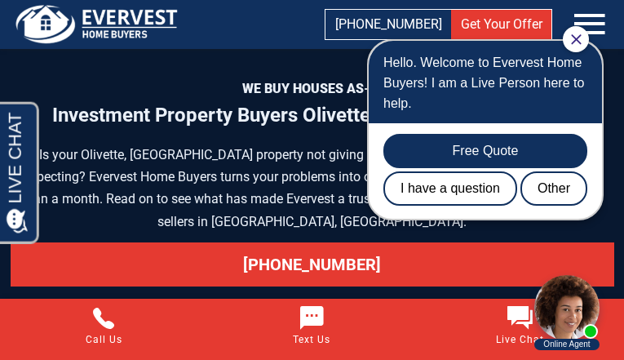
scroll to position [8148, 0]
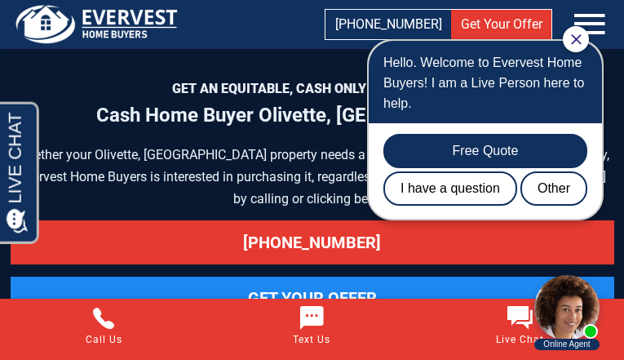
scroll to position [9567, 0]
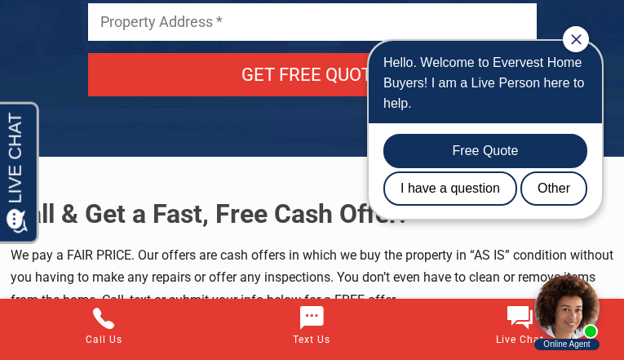
scroll to position [8563, 0]
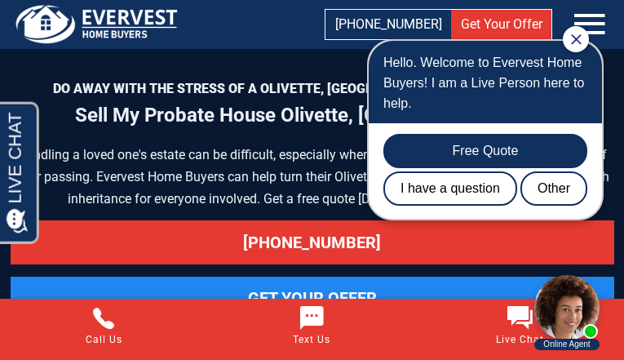
scroll to position [8126, 0]
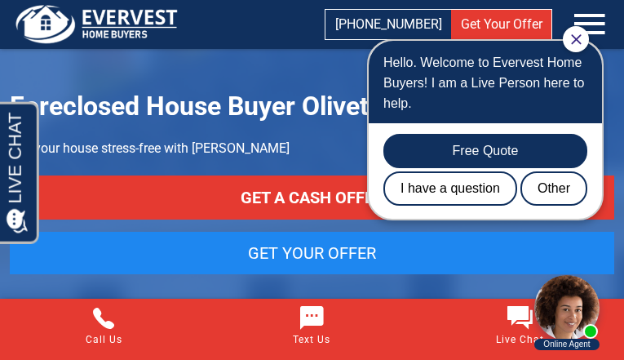
scroll to position [6039, 0]
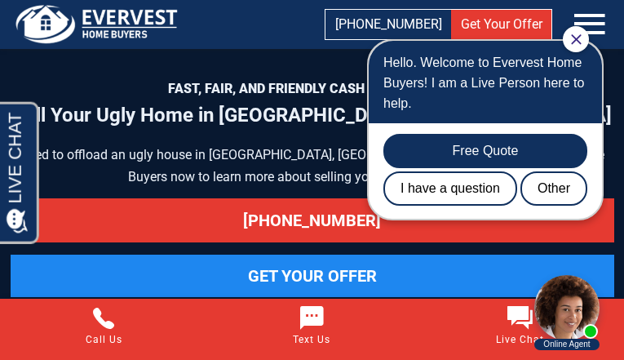
scroll to position [9014, 0]
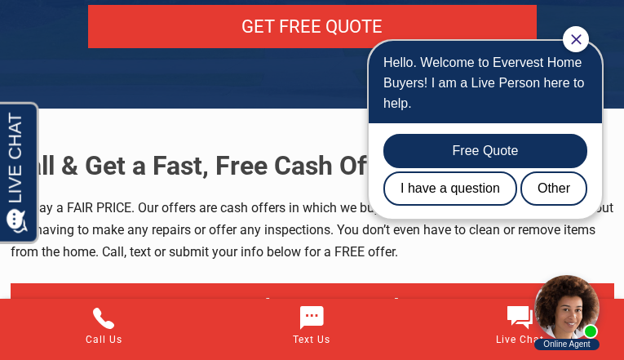
scroll to position [9444, 0]
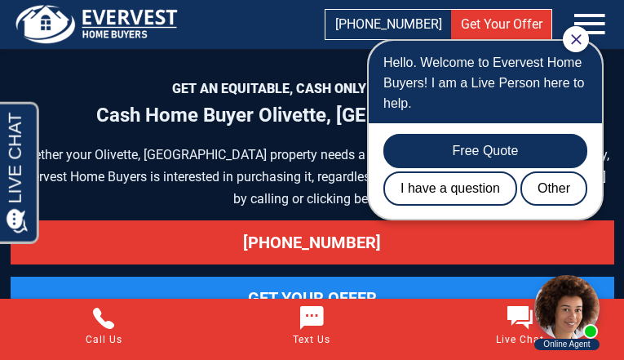
scroll to position [9567, 0]
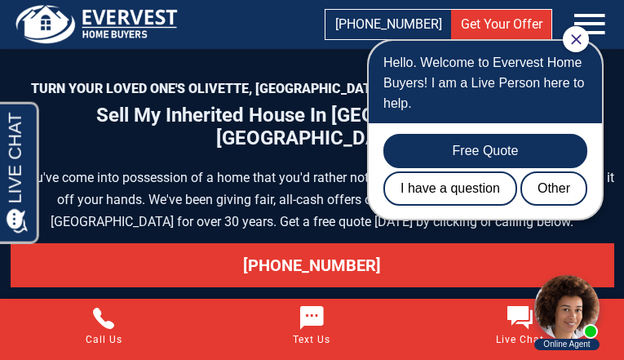
scroll to position [9046, 0]
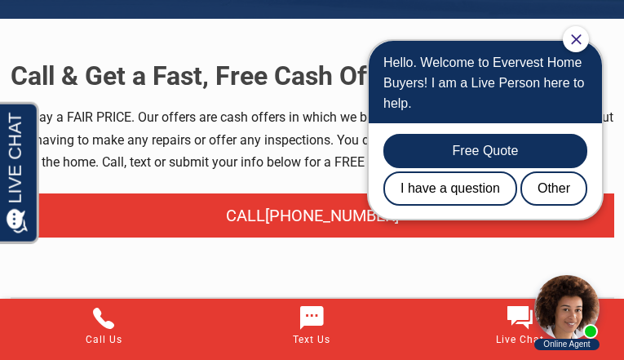
scroll to position [7392, 0]
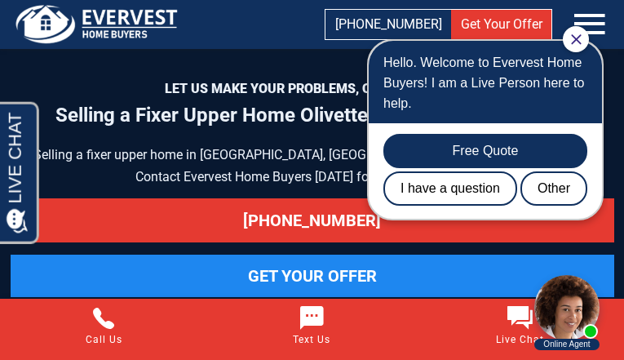
scroll to position [7821, 0]
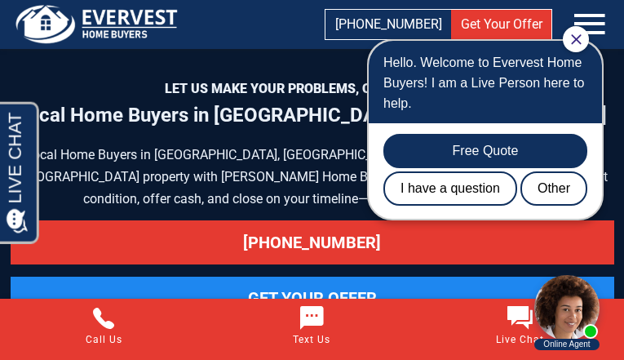
scroll to position [6888, 0]
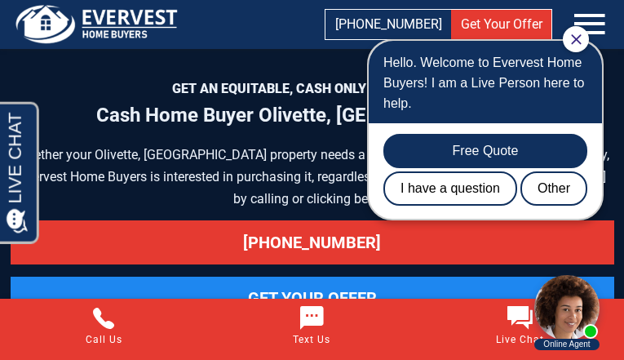
scroll to position [9567, 0]
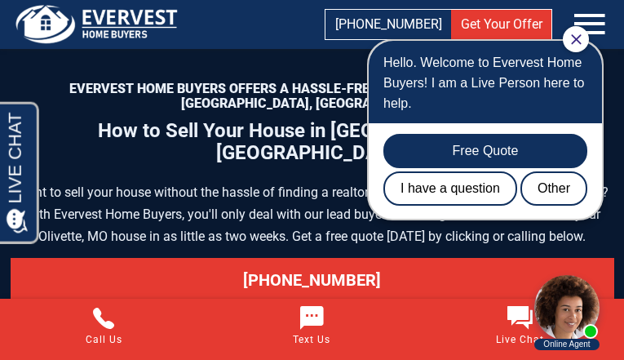
scroll to position [8656, 0]
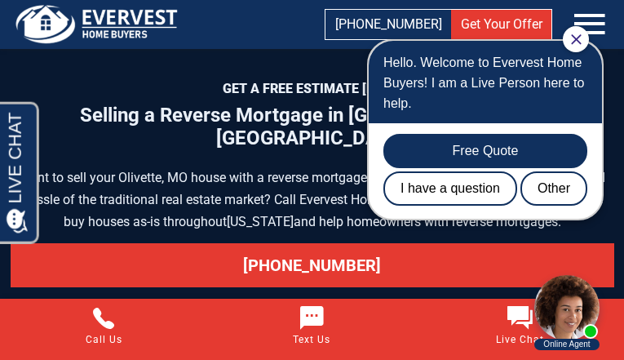
scroll to position [8544, 0]
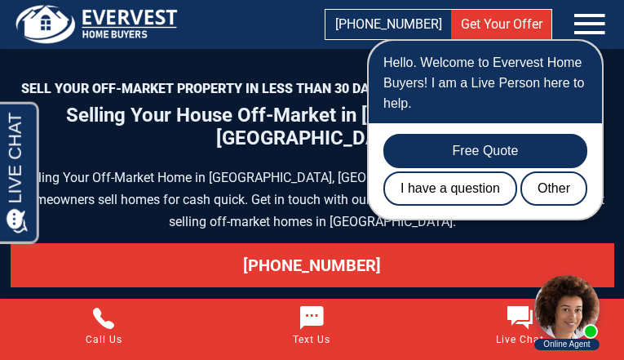
scroll to position [9950, 0]
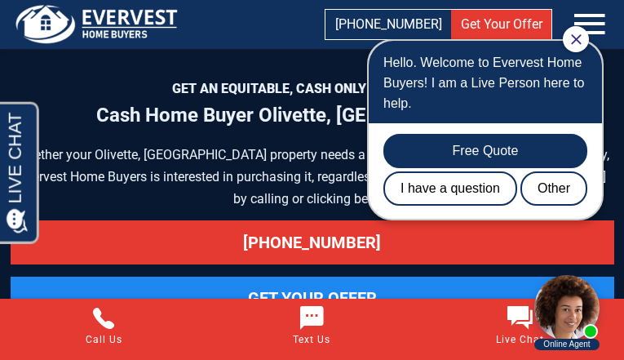
scroll to position [9567, 0]
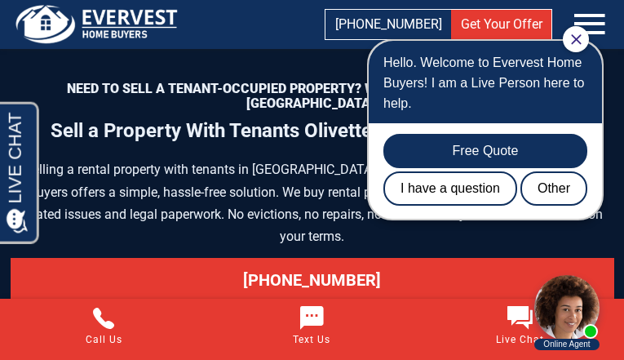
scroll to position [7993, 0]
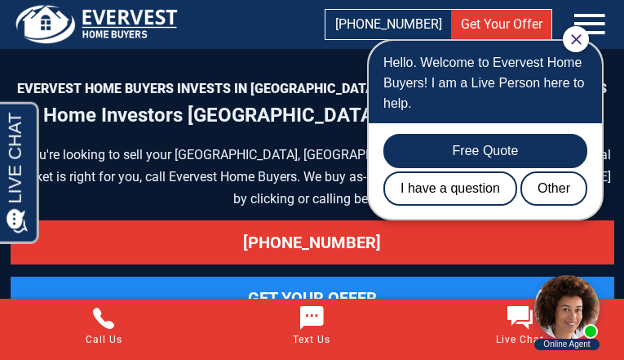
scroll to position [8308, 0]
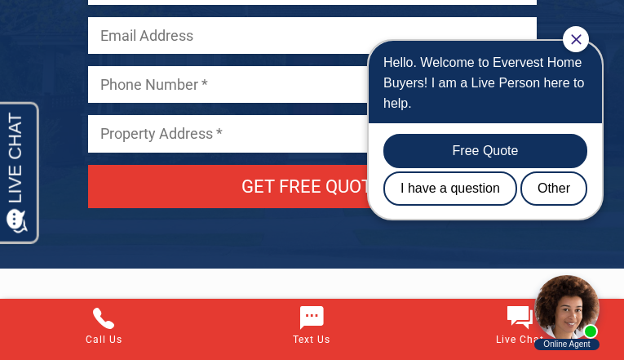
scroll to position [7820, 0]
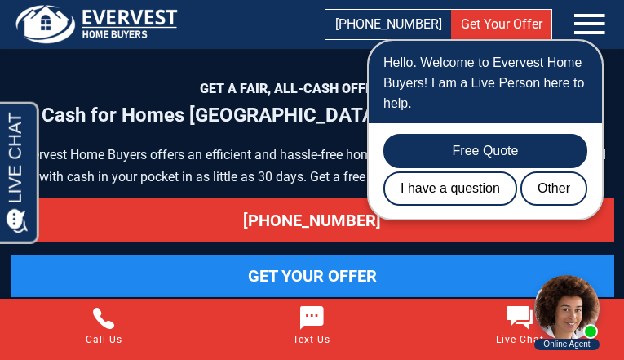
scroll to position [7137, 0]
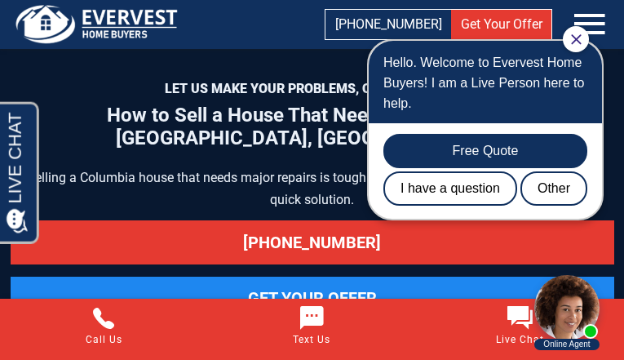
scroll to position [8554, 0]
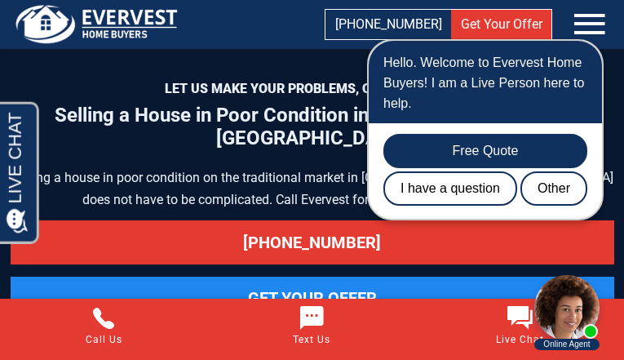
scroll to position [9121, 0]
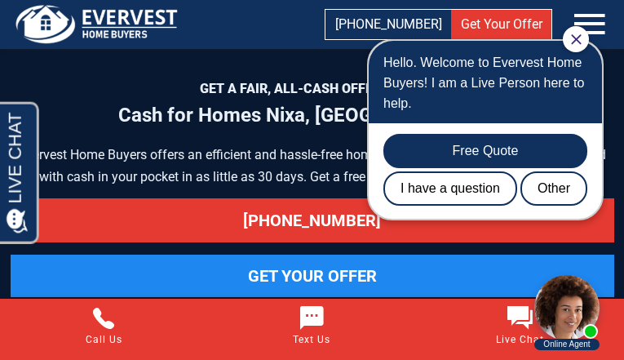
scroll to position [7115, 0]
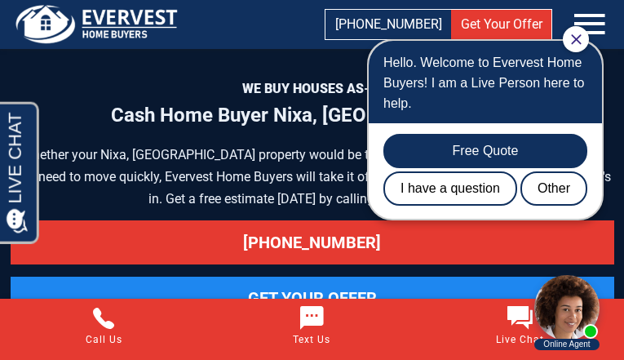
scroll to position [7906, 0]
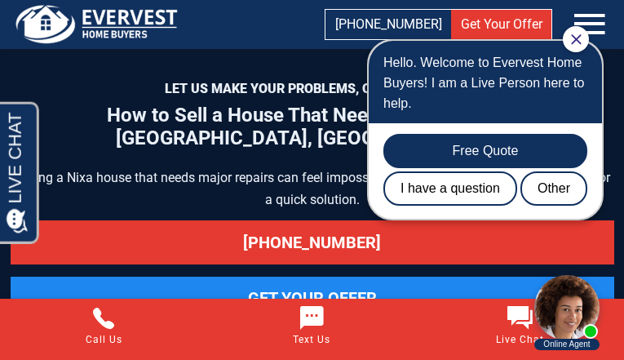
scroll to position [8418, 0]
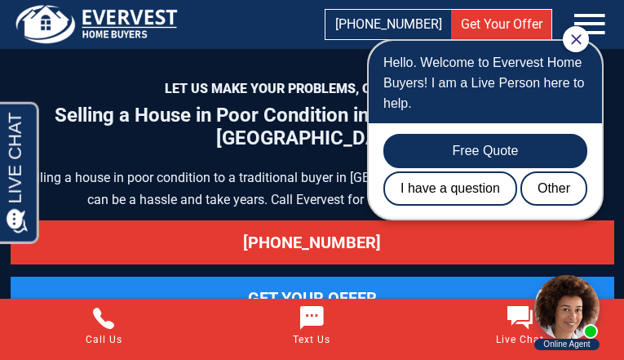
scroll to position [9096, 0]
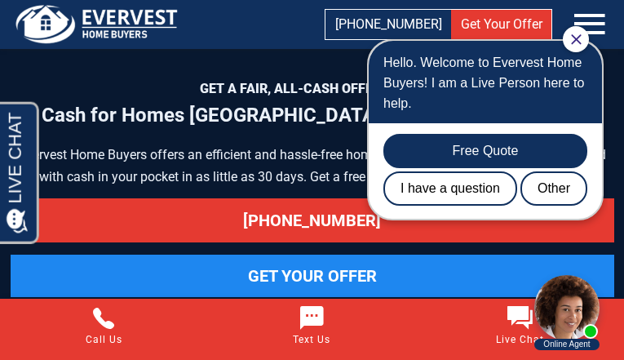
scroll to position [7137, 0]
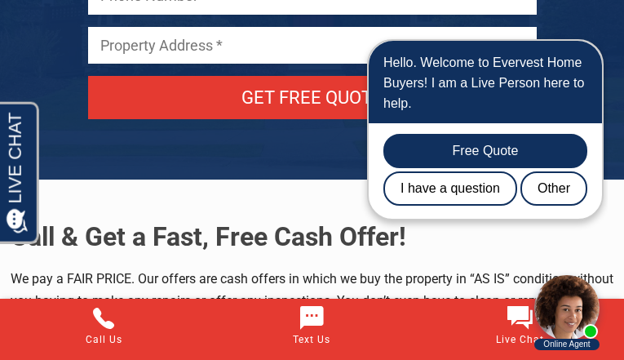
scroll to position [7950, 0]
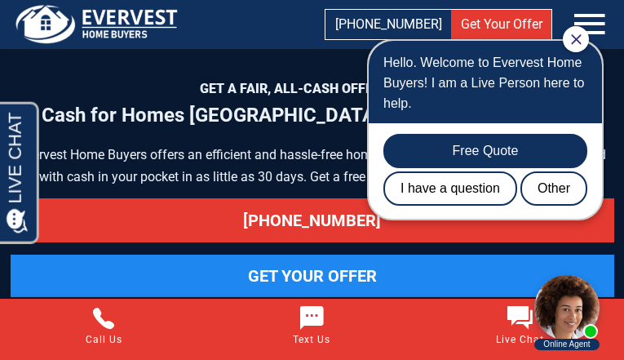
scroll to position [7137, 0]
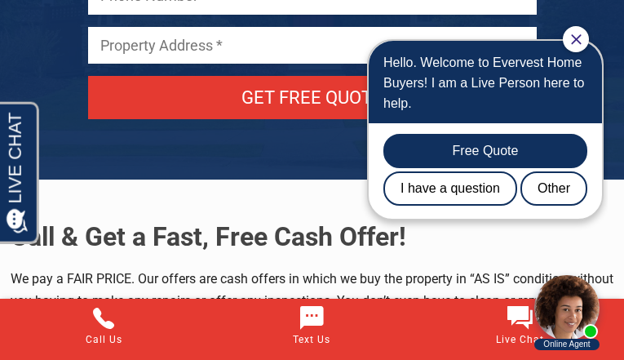
scroll to position [7950, 0]
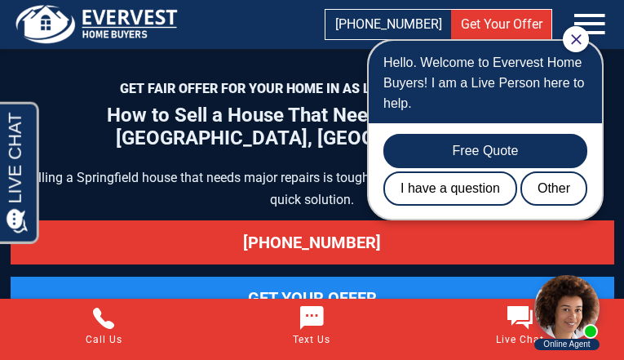
scroll to position [8594, 0]
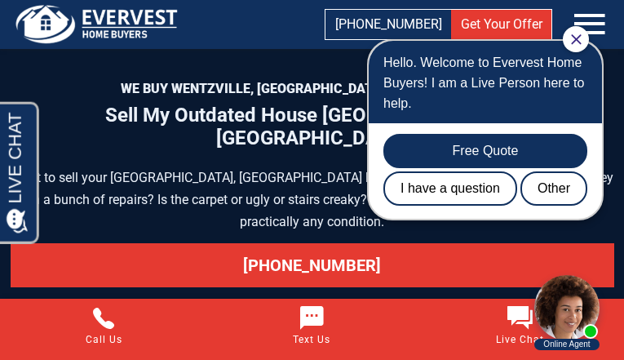
scroll to position [8749, 0]
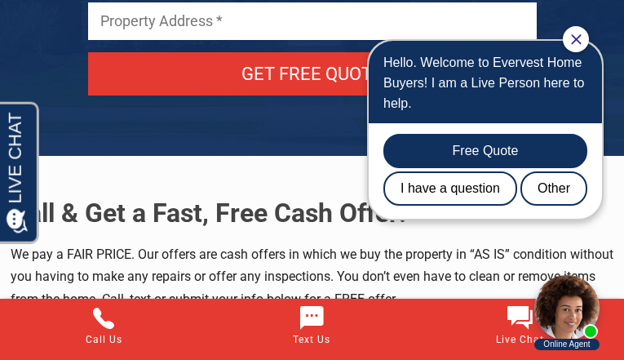
scroll to position [8814, 0]
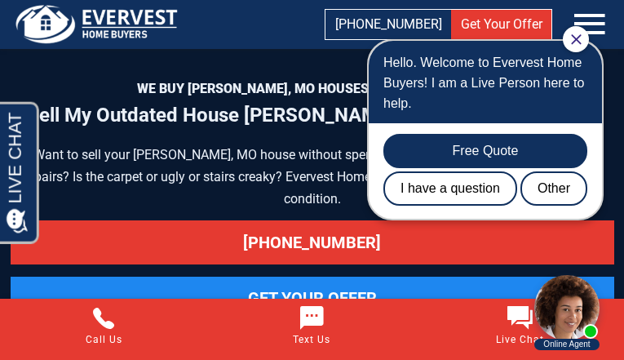
scroll to position [8851, 0]
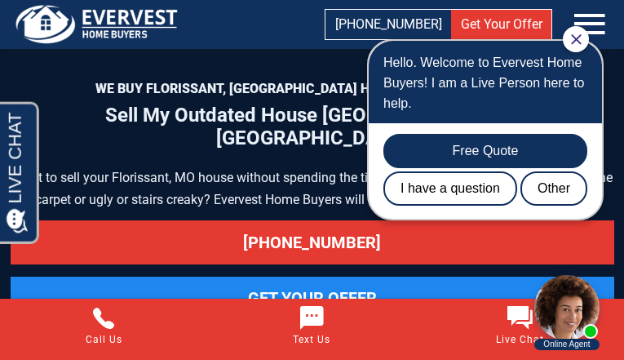
scroll to position [8792, 0]
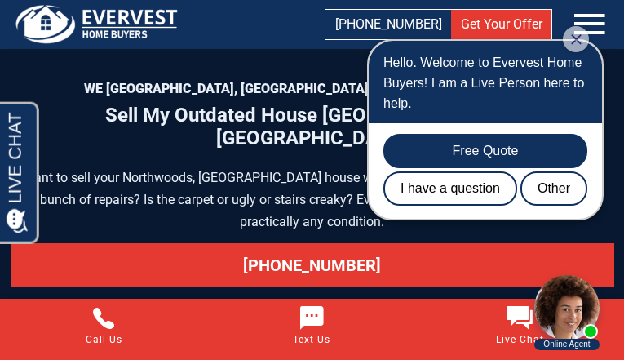
scroll to position [8895, 0]
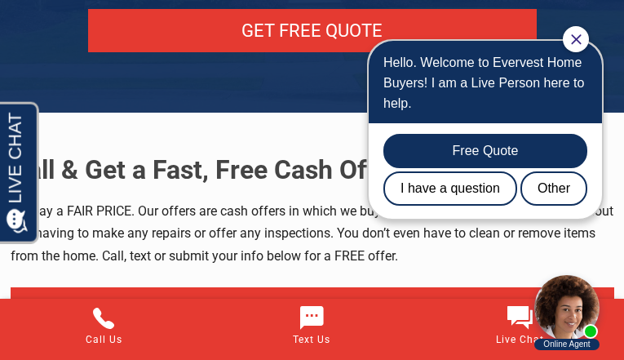
scroll to position [8814, 0]
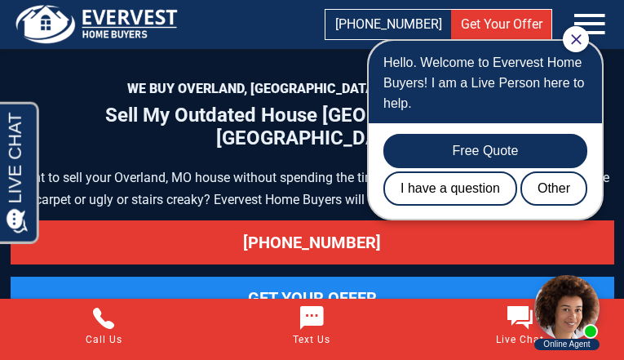
scroll to position [8770, 0]
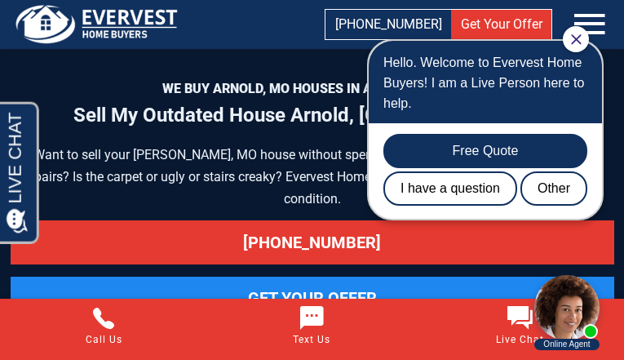
scroll to position [8792, 0]
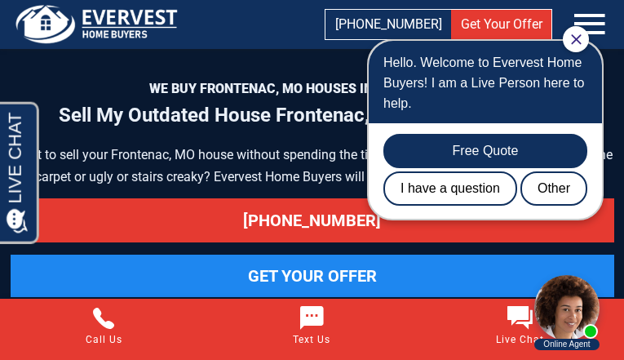
scroll to position [8829, 0]
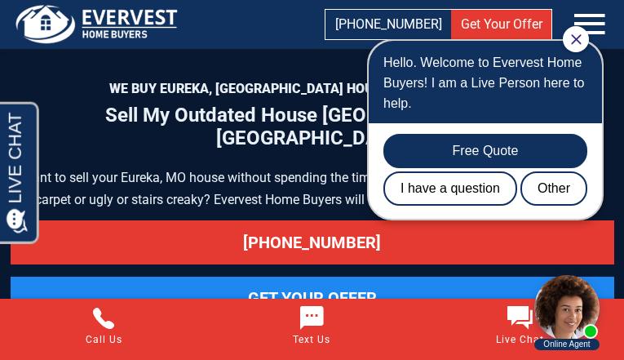
scroll to position [8851, 0]
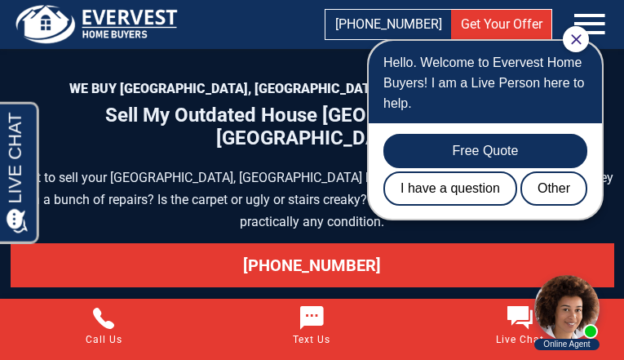
scroll to position [8748, 0]
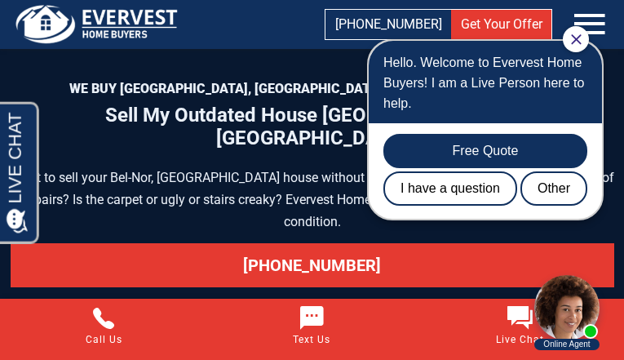
scroll to position [8851, 0]
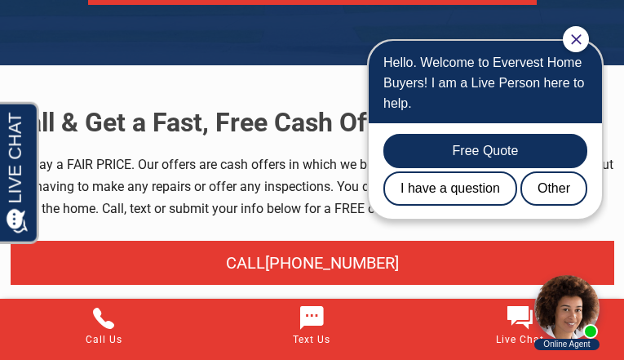
scroll to position [8814, 0]
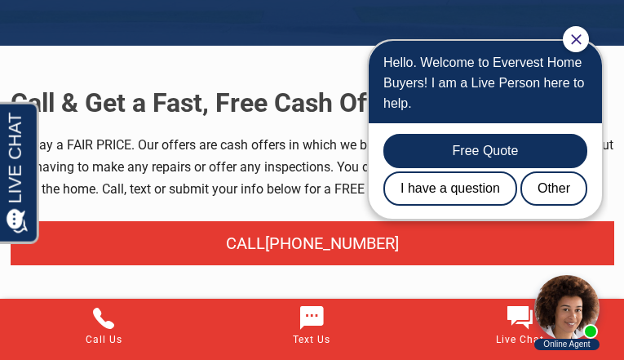
scroll to position [8940, 0]
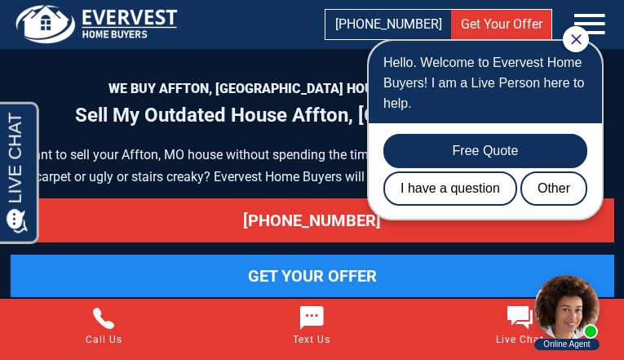
scroll to position [8750, 0]
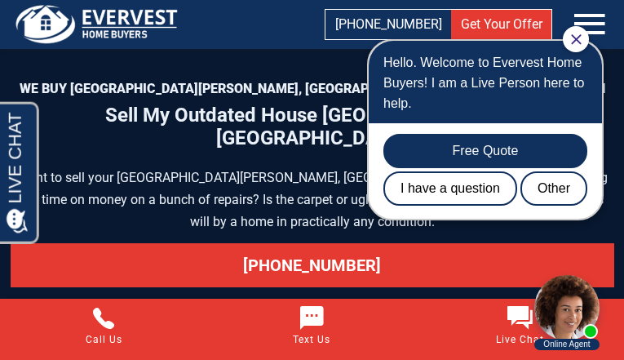
scroll to position [8836, 0]
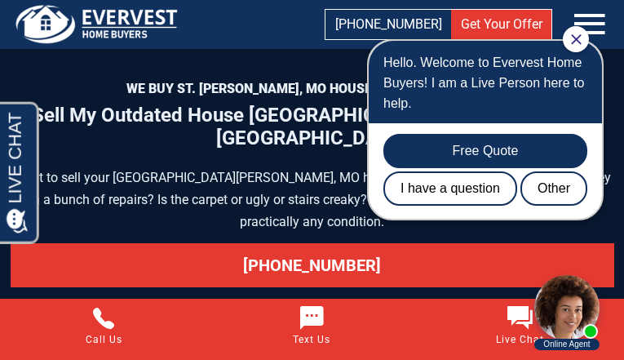
scroll to position [8770, 0]
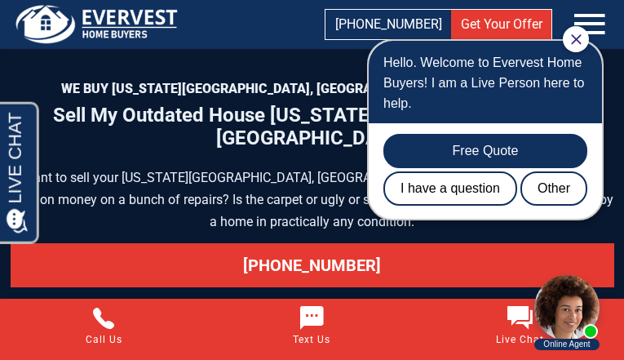
scroll to position [8839, 0]
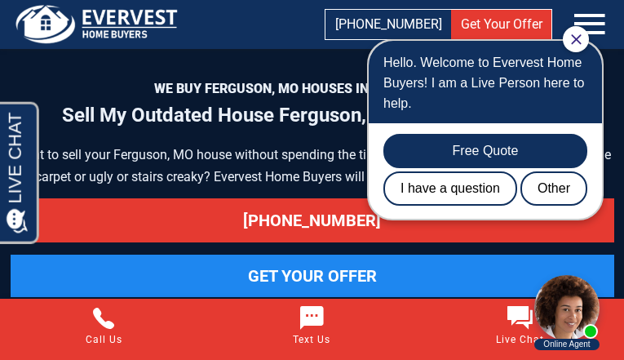
scroll to position [8792, 0]
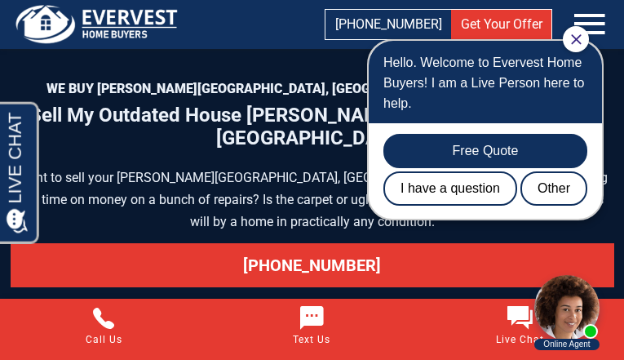
scroll to position [8836, 0]
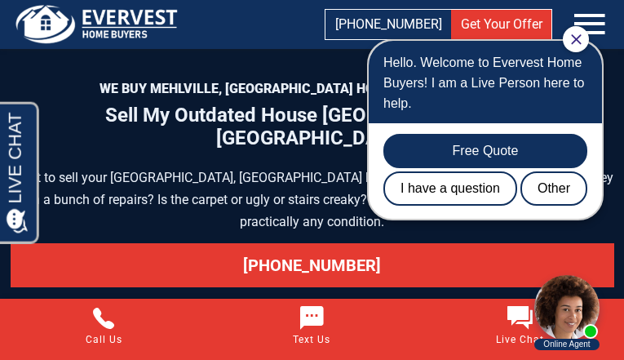
scroll to position [8829, 0]
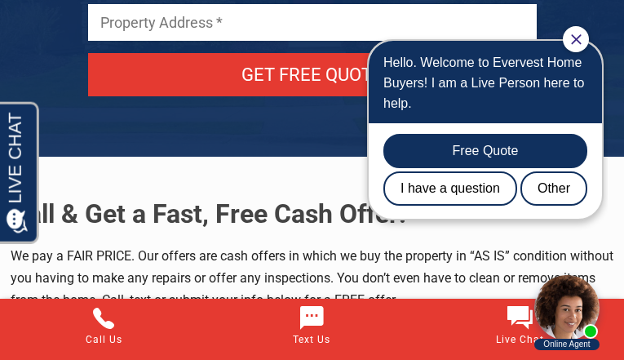
scroll to position [8814, 0]
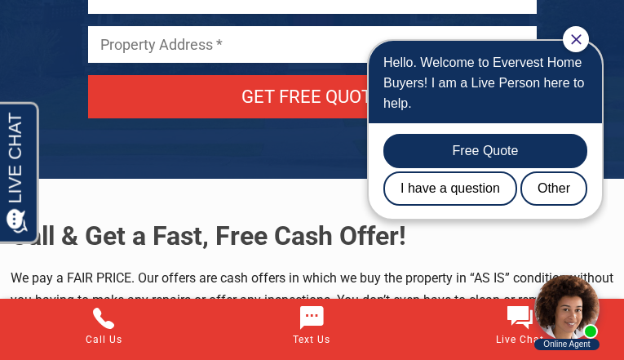
scroll to position [8814, 0]
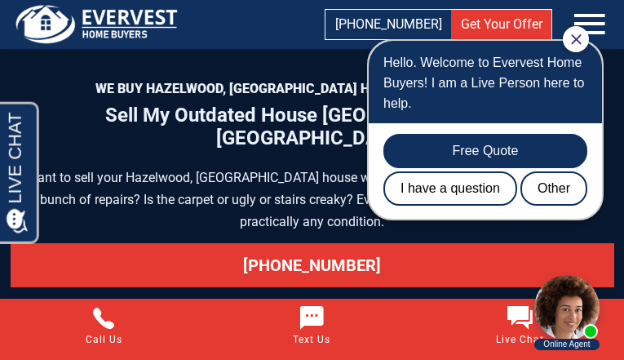
scroll to position [8829, 0]
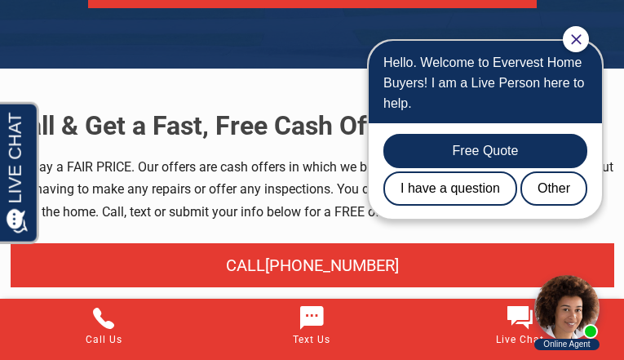
scroll to position [8873, 0]
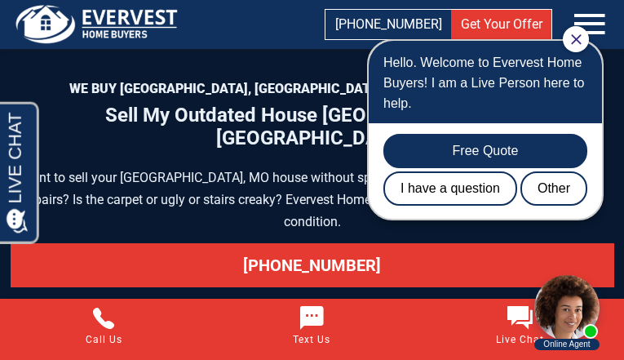
scroll to position [8836, 0]
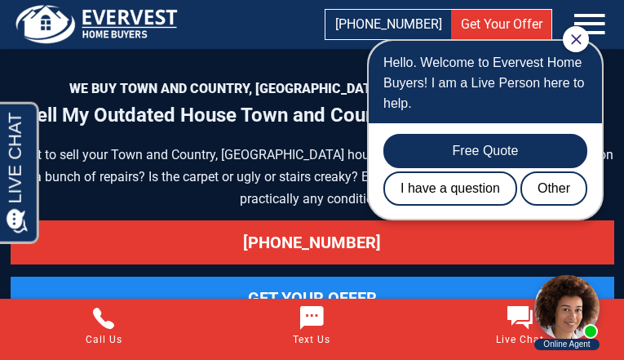
scroll to position [8860, 0]
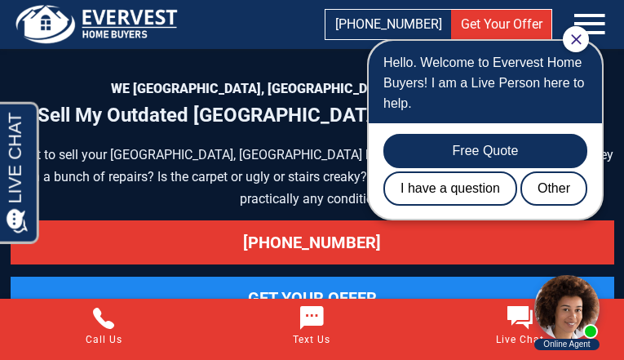
scroll to position [8860, 0]
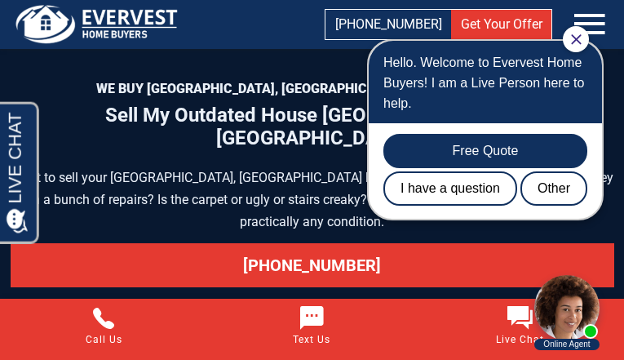
scroll to position [8904, 0]
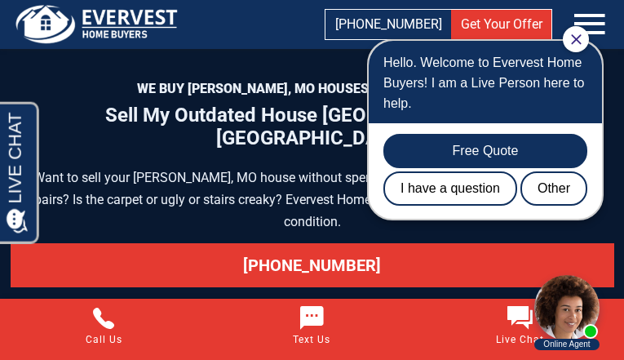
scroll to position [8748, 0]
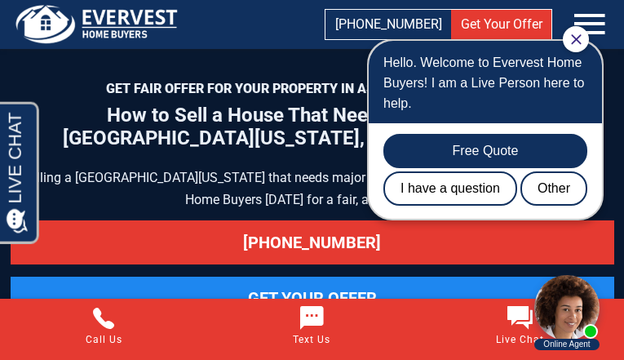
scroll to position [8641, 0]
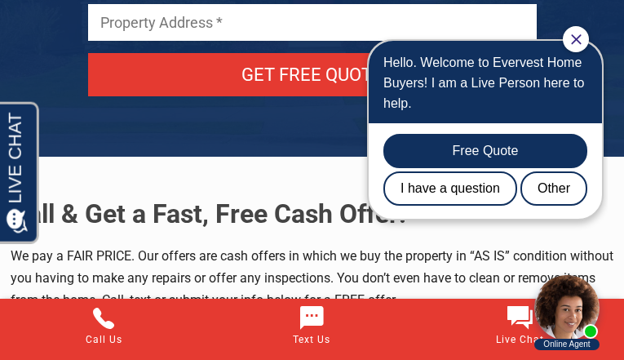
scroll to position [9178, 0]
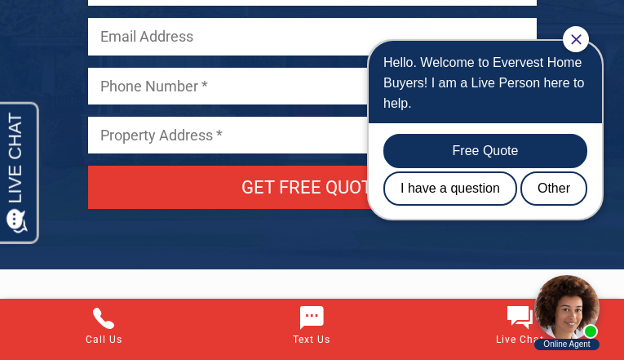
scroll to position [7928, 0]
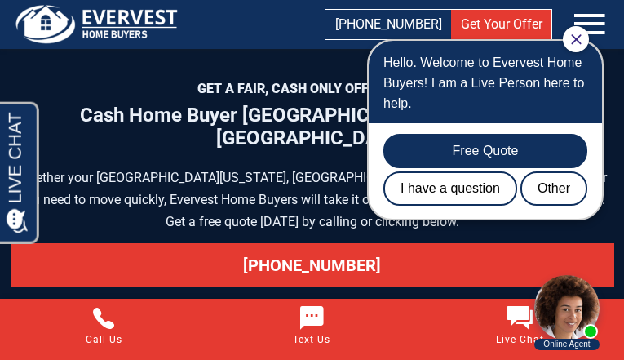
scroll to position [7928, 0]
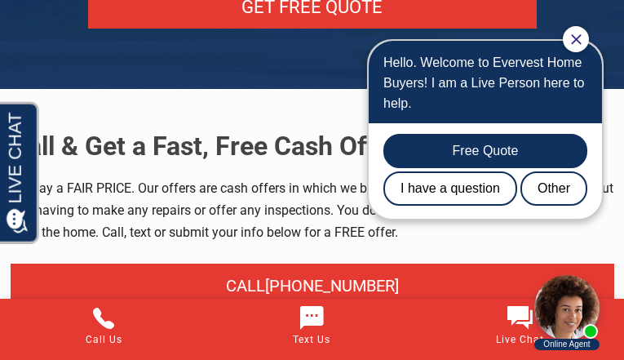
scroll to position [8954, 0]
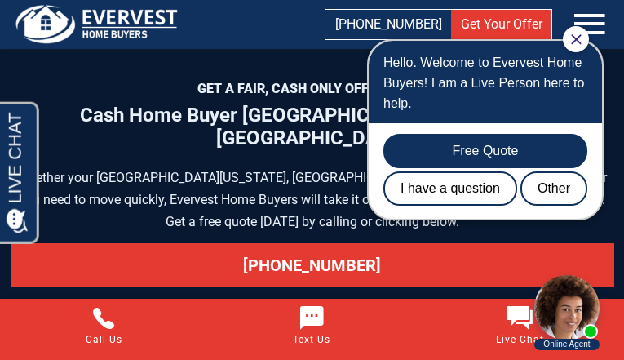
scroll to position [7928, 0]
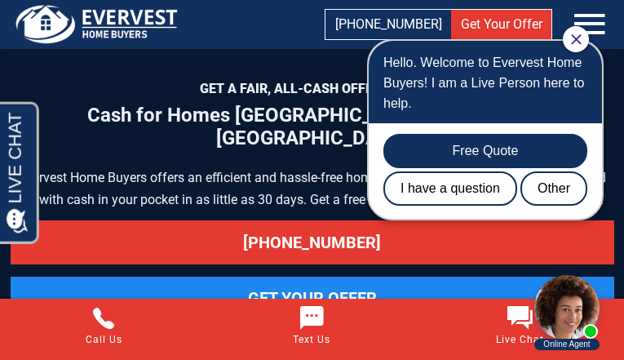
scroll to position [7115, 0]
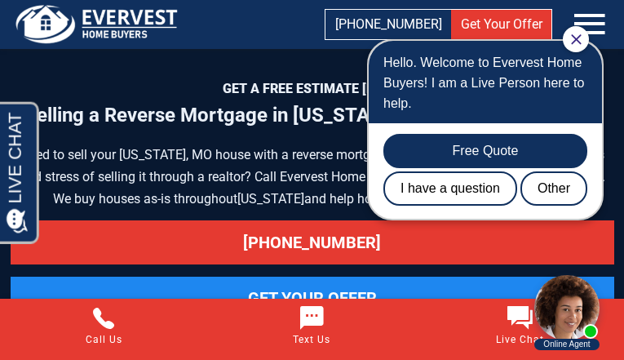
scroll to position [8587, 0]
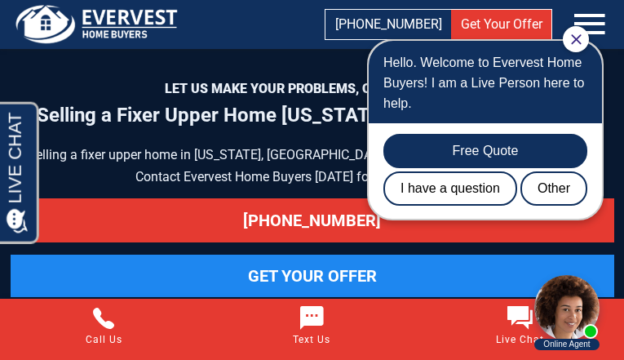
scroll to position [7864, 0]
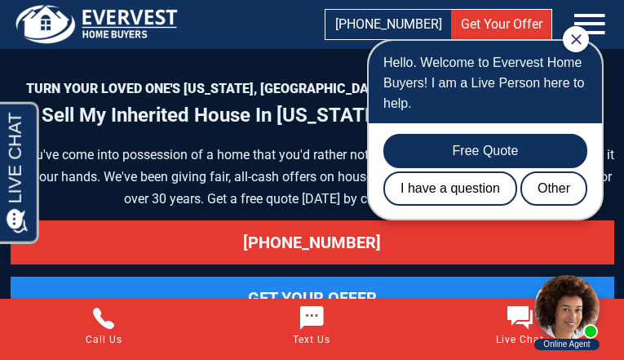
scroll to position [9131, 0]
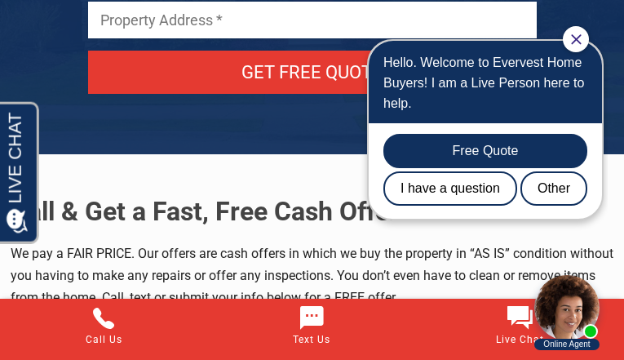
scroll to position [8552, 0]
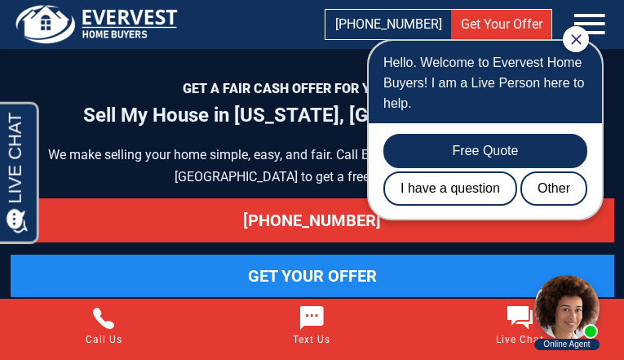
scroll to position [8651, 0]
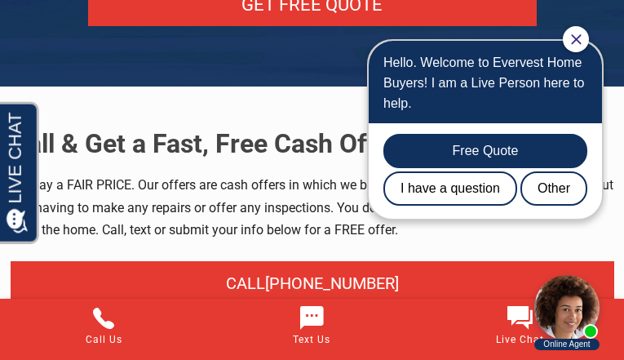
scroll to position [7414, 0]
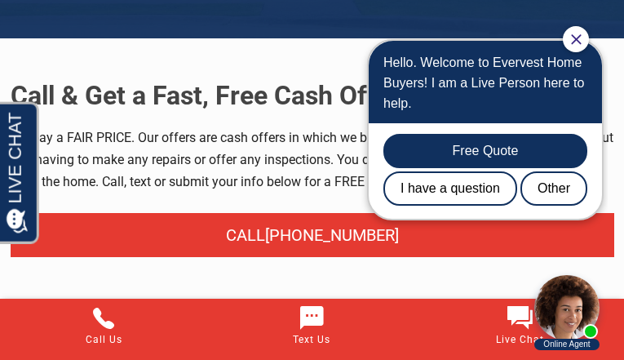
scroll to position [9552, 0]
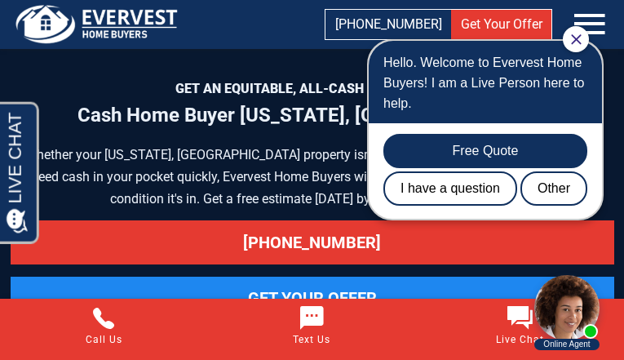
scroll to position [9735, 0]
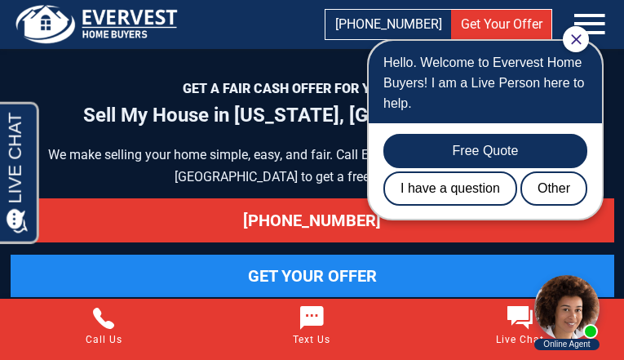
scroll to position [8651, 0]
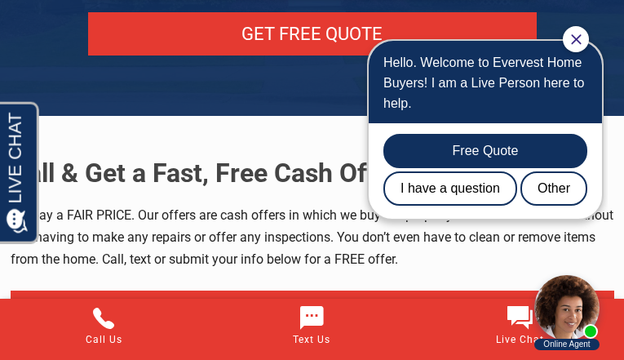
scroll to position [7937, 0]
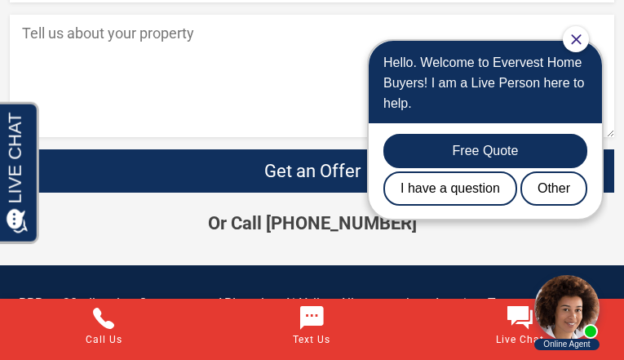
scroll to position [6121, 0]
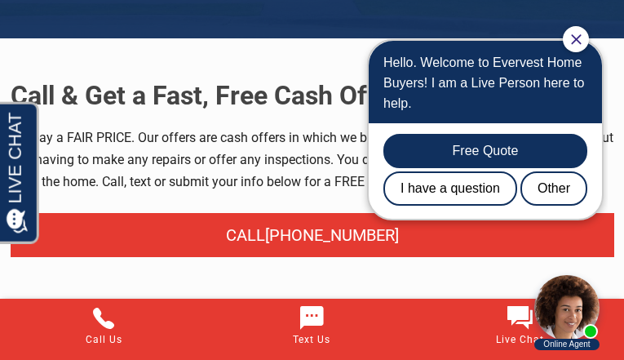
scroll to position [9552, 0]
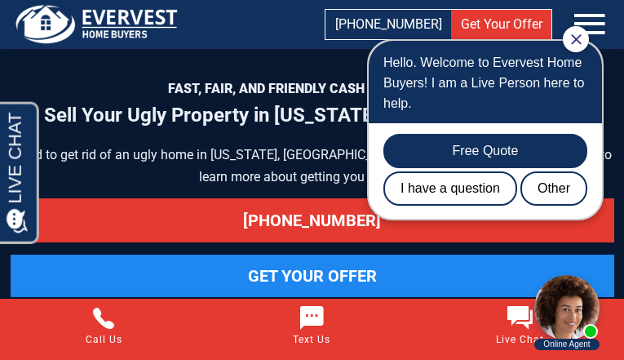
scroll to position [9082, 0]
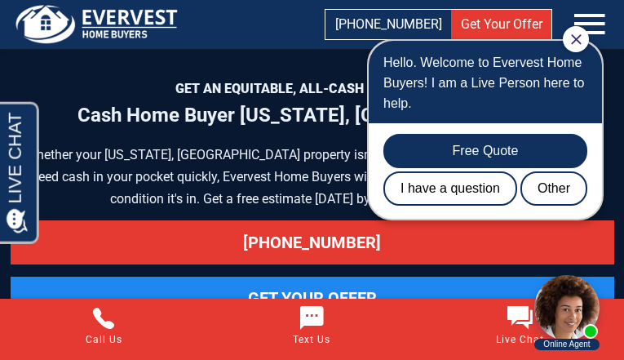
scroll to position [9735, 0]
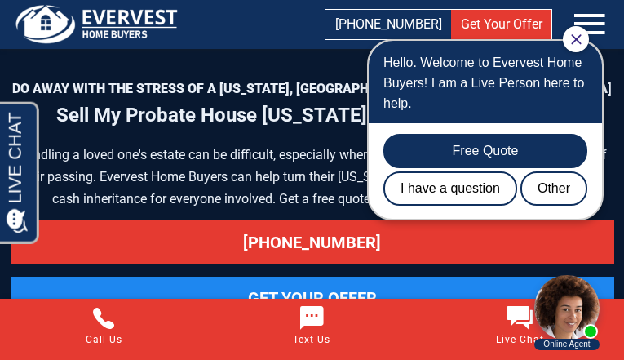
scroll to position [8147, 0]
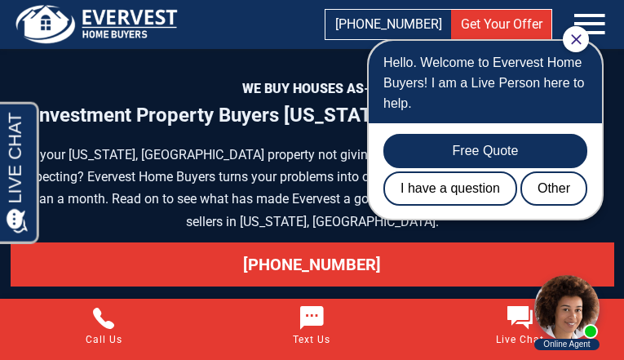
scroll to position [8159, 0]
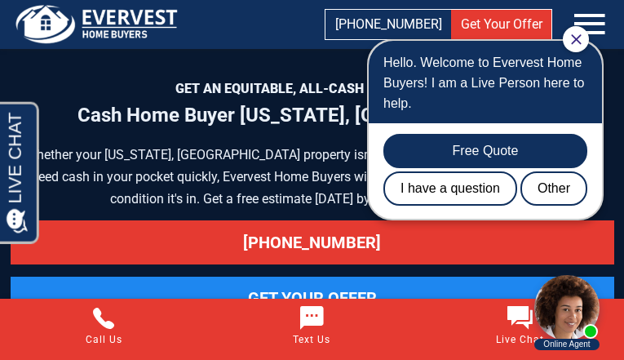
scroll to position [9735, 0]
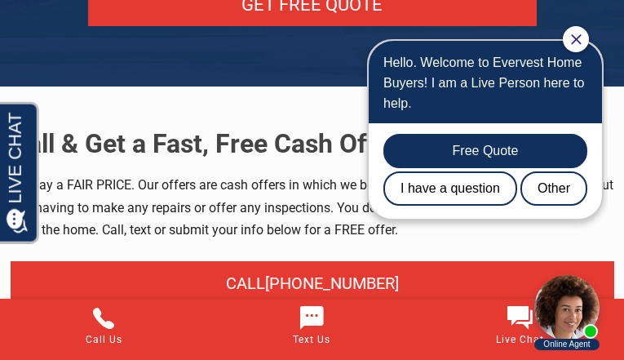
scroll to position [7414, 0]
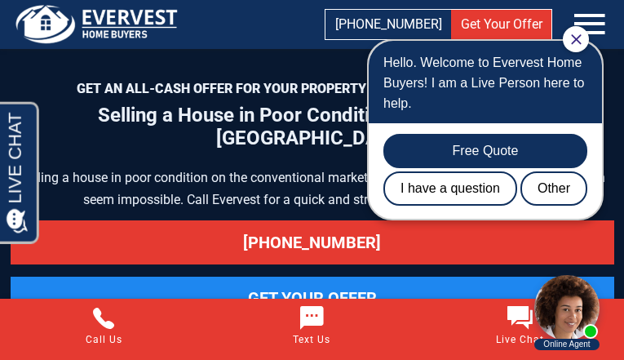
scroll to position [9859, 0]
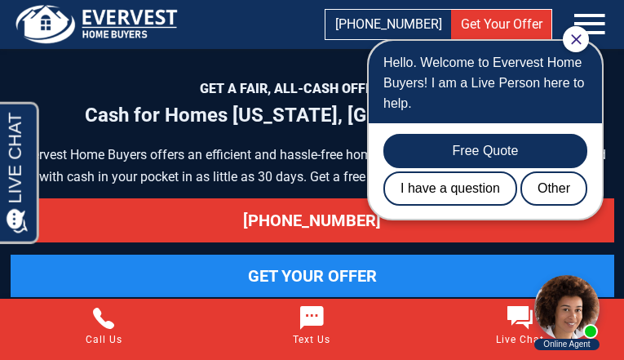
scroll to position [7771, 0]
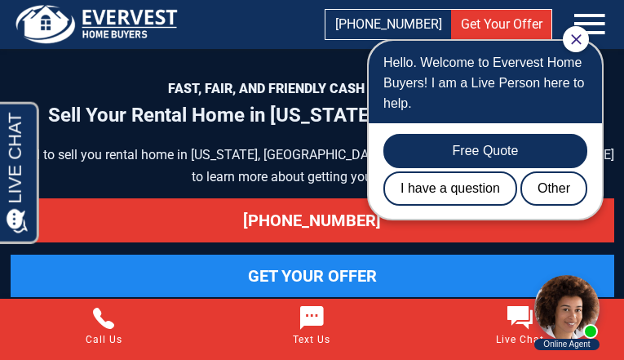
scroll to position [7963, 0]
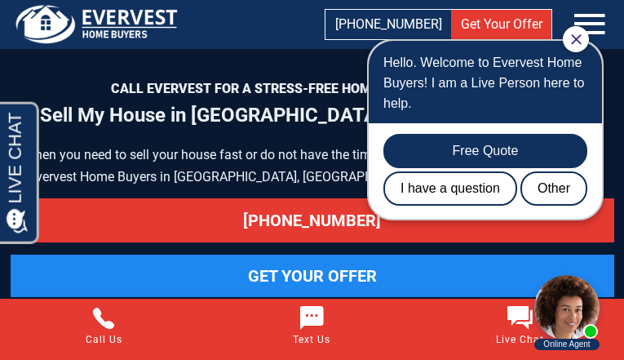
scroll to position [8540, 0]
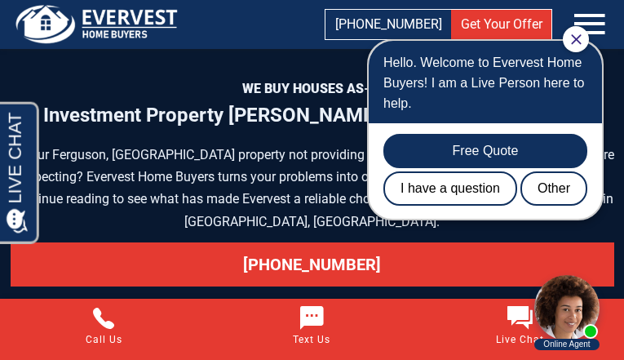
scroll to position [8136, 0]
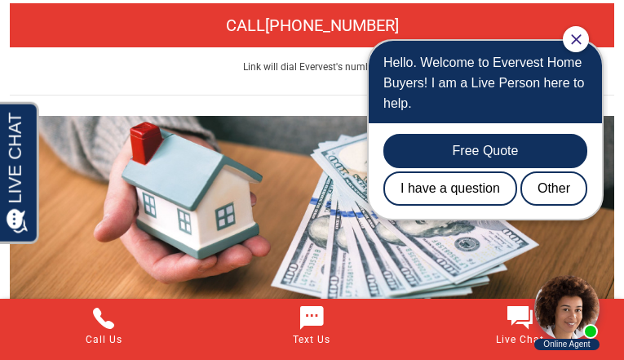
scroll to position [9627, 0]
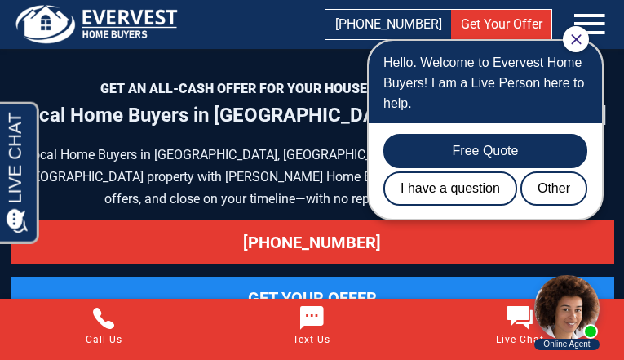
scroll to position [6869, 0]
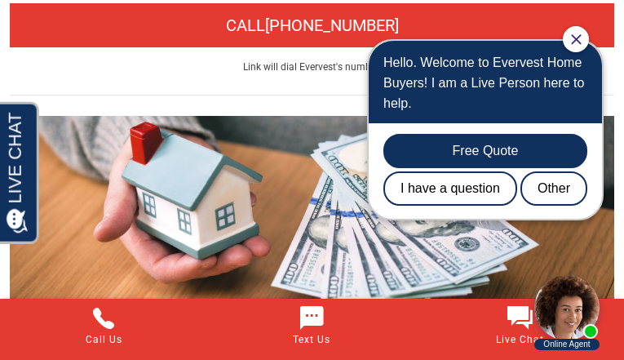
scroll to position [9627, 0]
